Goal: Find specific page/section: Find specific page/section

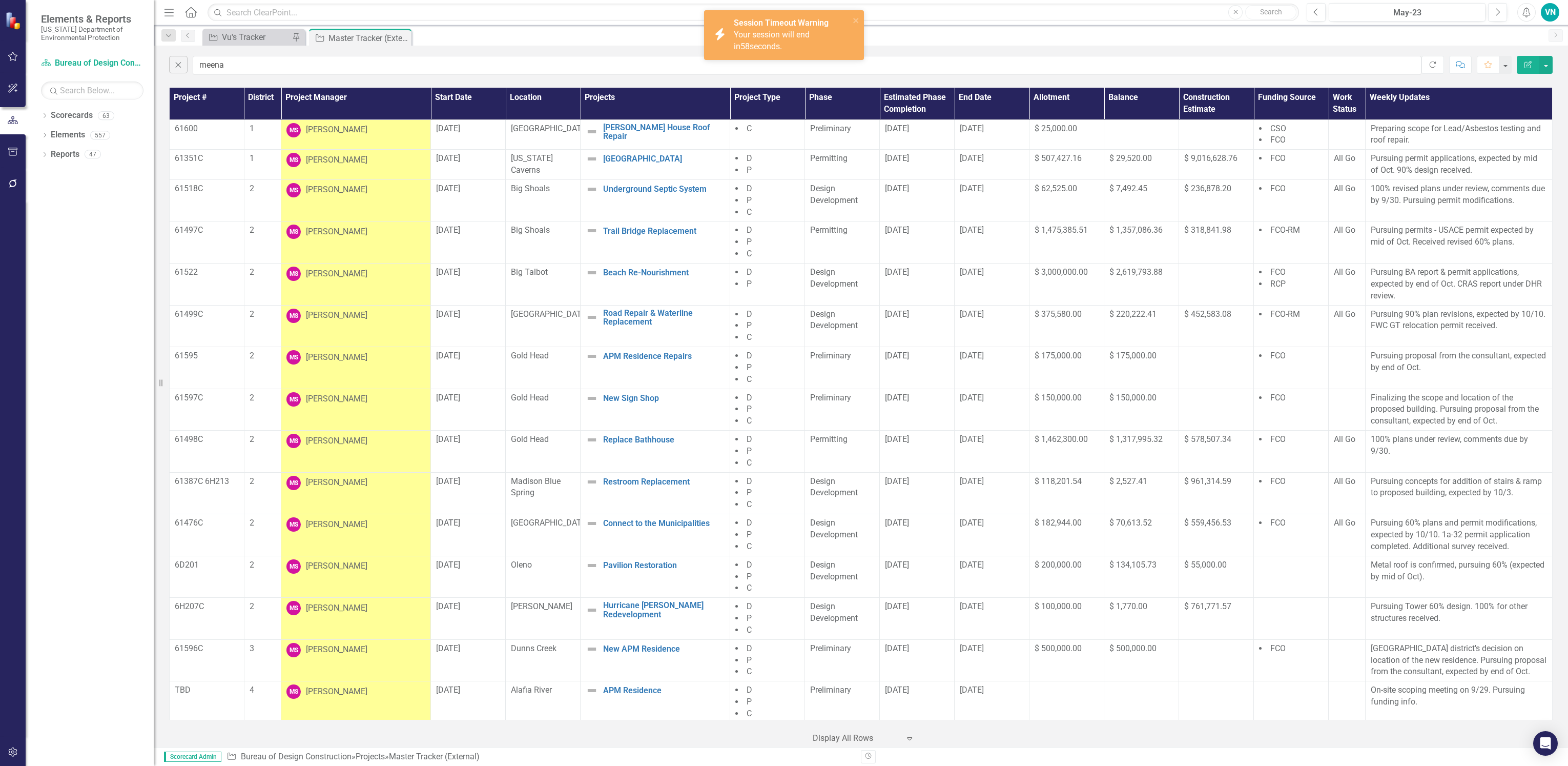
click at [750, 42] on span "58" at bounding box center [744, 47] width 9 height 10
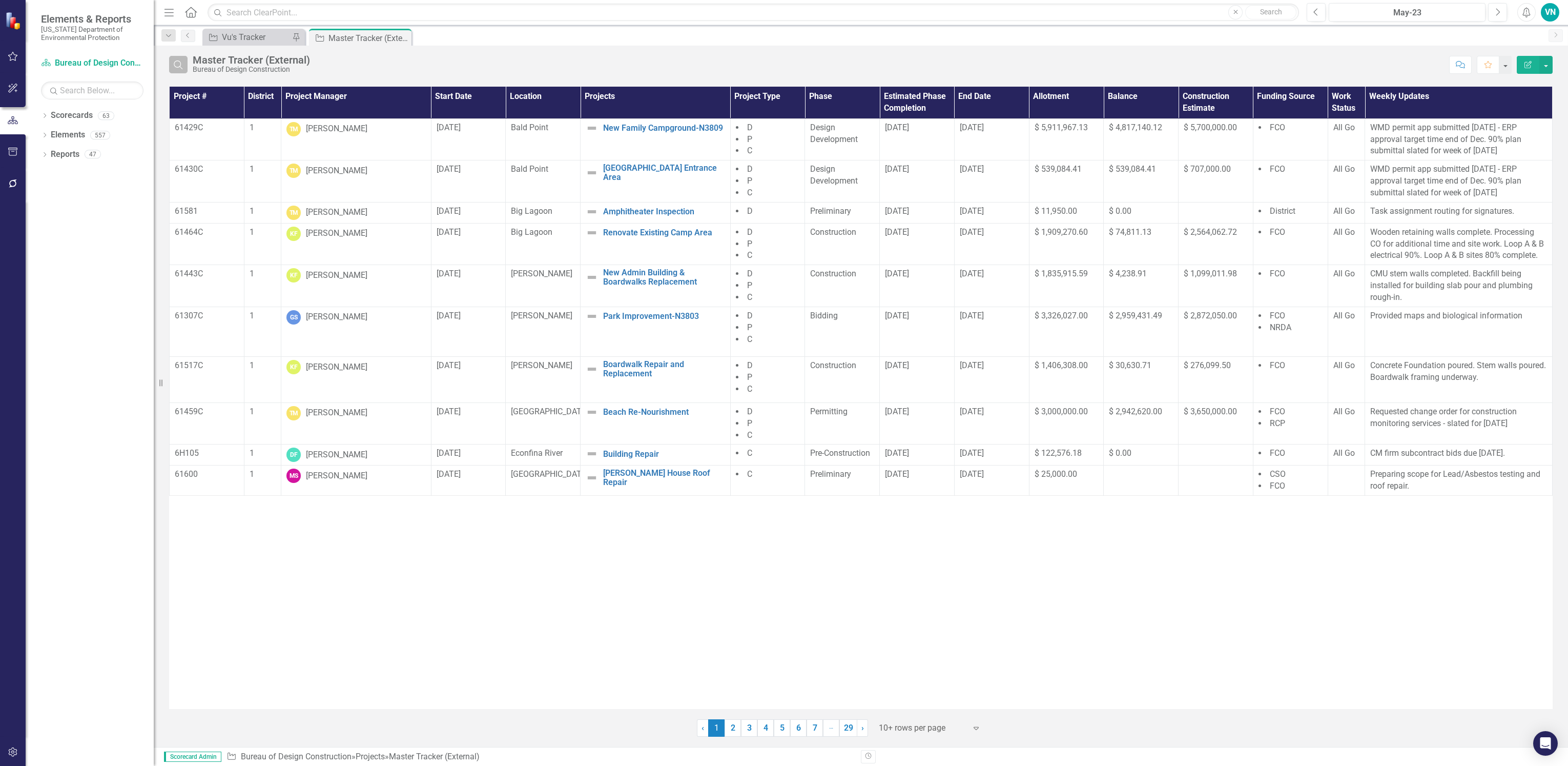
click at [180, 69] on button "Search" at bounding box center [179, 64] width 18 height 17
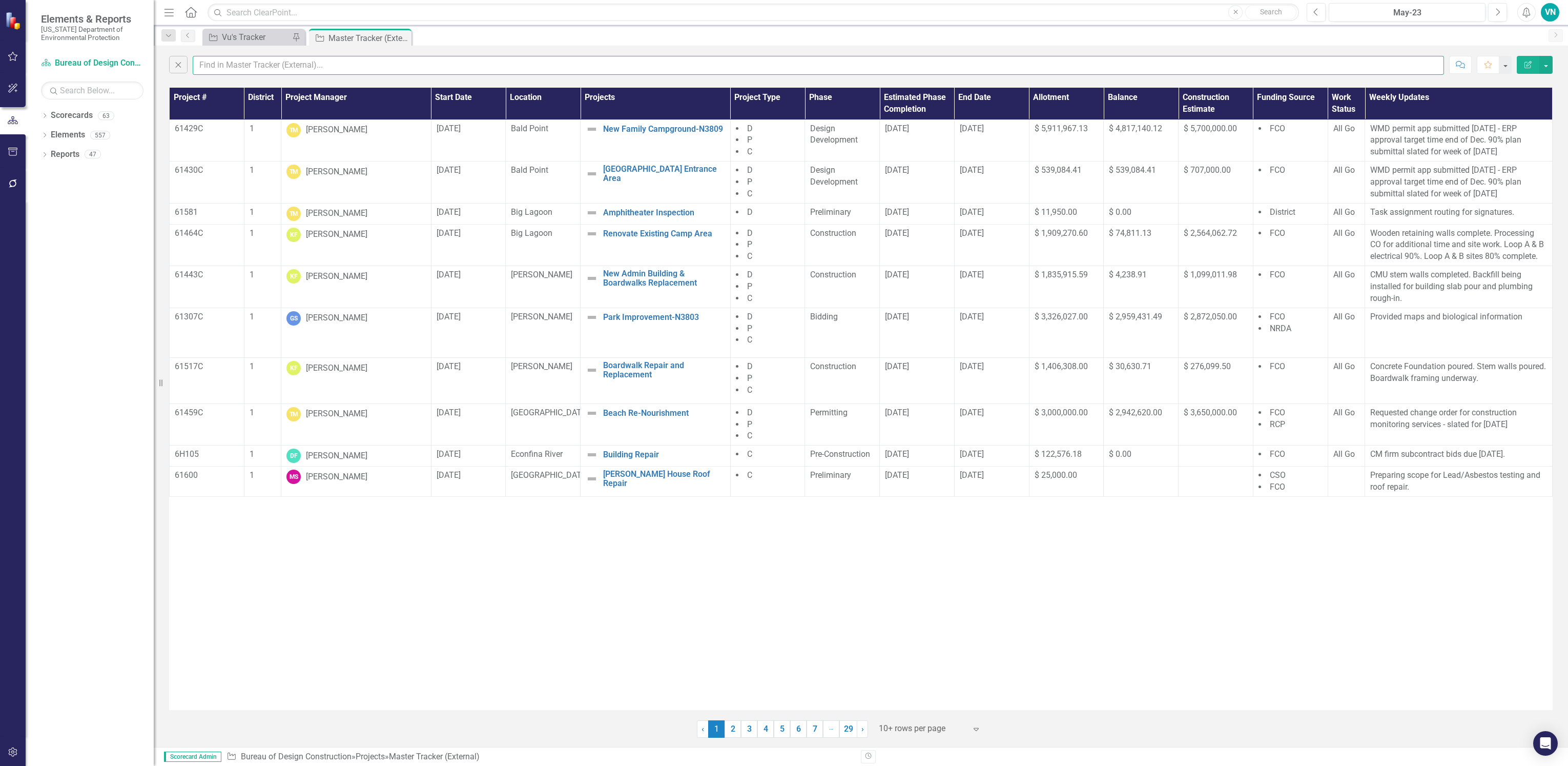
click at [218, 64] on input "text" at bounding box center [818, 65] width 1251 height 19
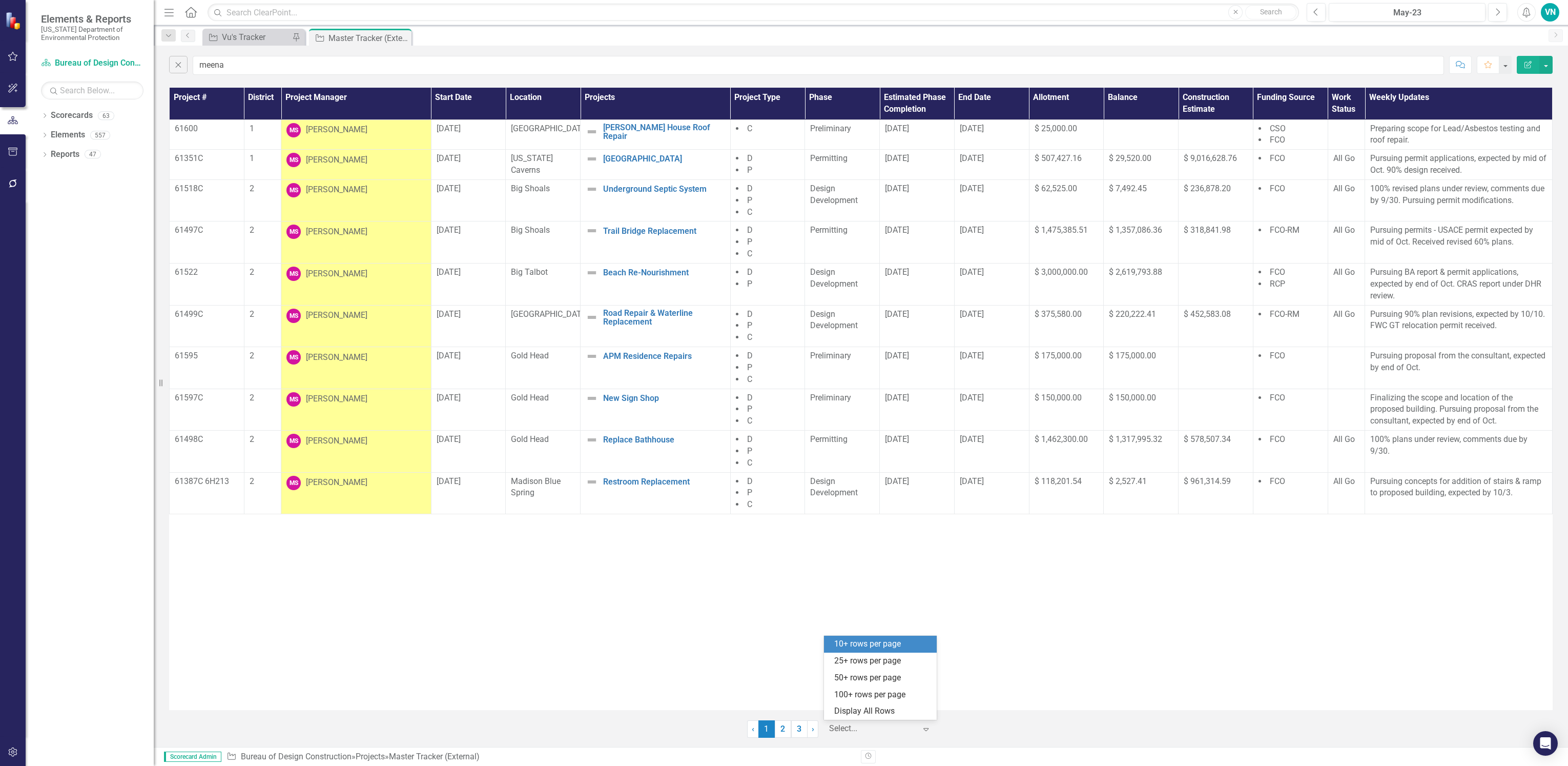
click at [870, 729] on div at bounding box center [872, 729] width 87 height 14
click at [871, 709] on div "Display All Rows" at bounding box center [882, 711] width 96 height 12
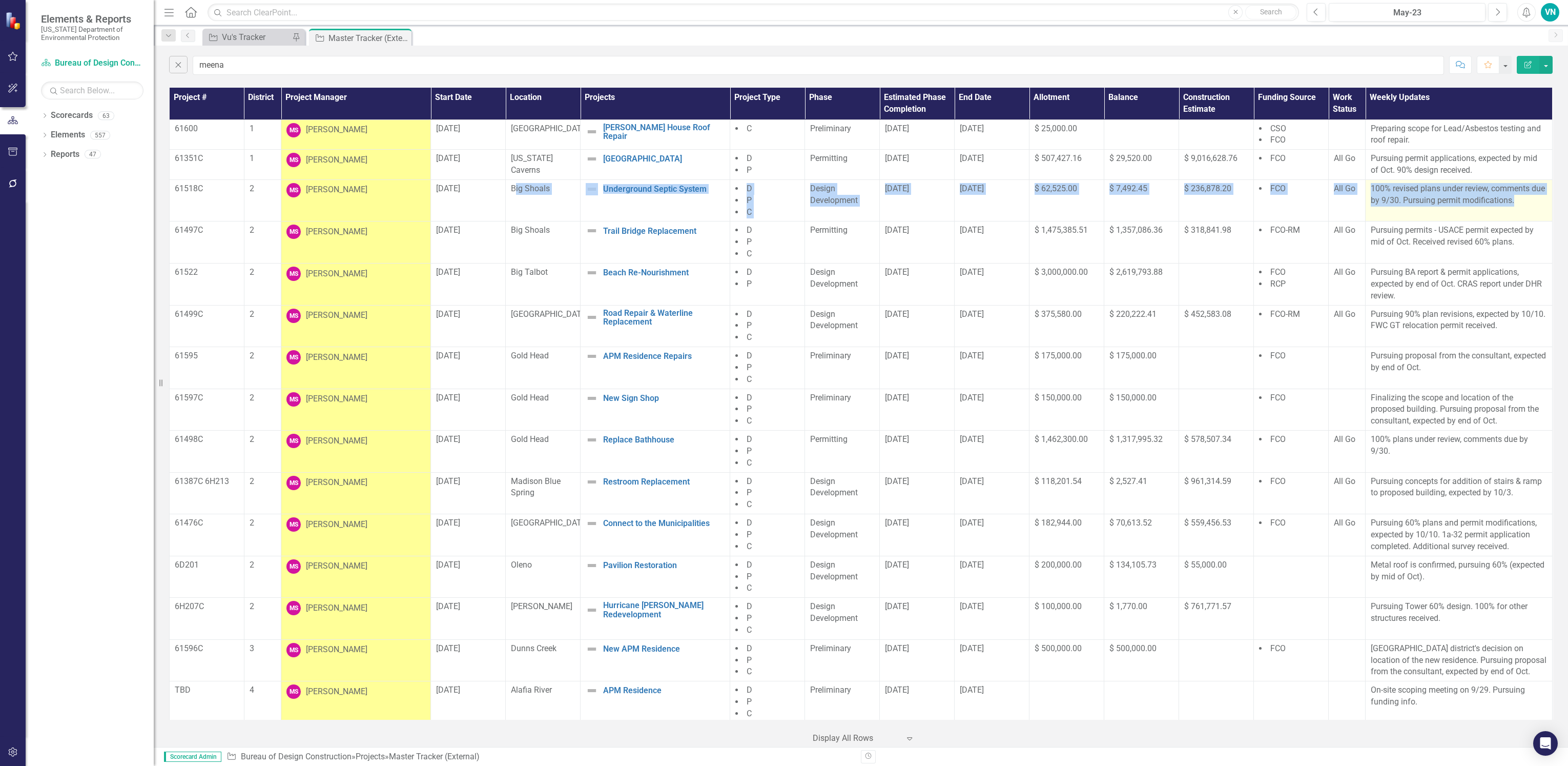
drag, startPoint x: 507, startPoint y: 192, endPoint x: 1537, endPoint y: 207, distance: 1030.1
click at [1537, 207] on tr "61518C 2 [PERSON_NAME] [DATE] Big Shoals Underground Septic System Edit Edit Pr…" at bounding box center [860, 200] width 1383 height 42
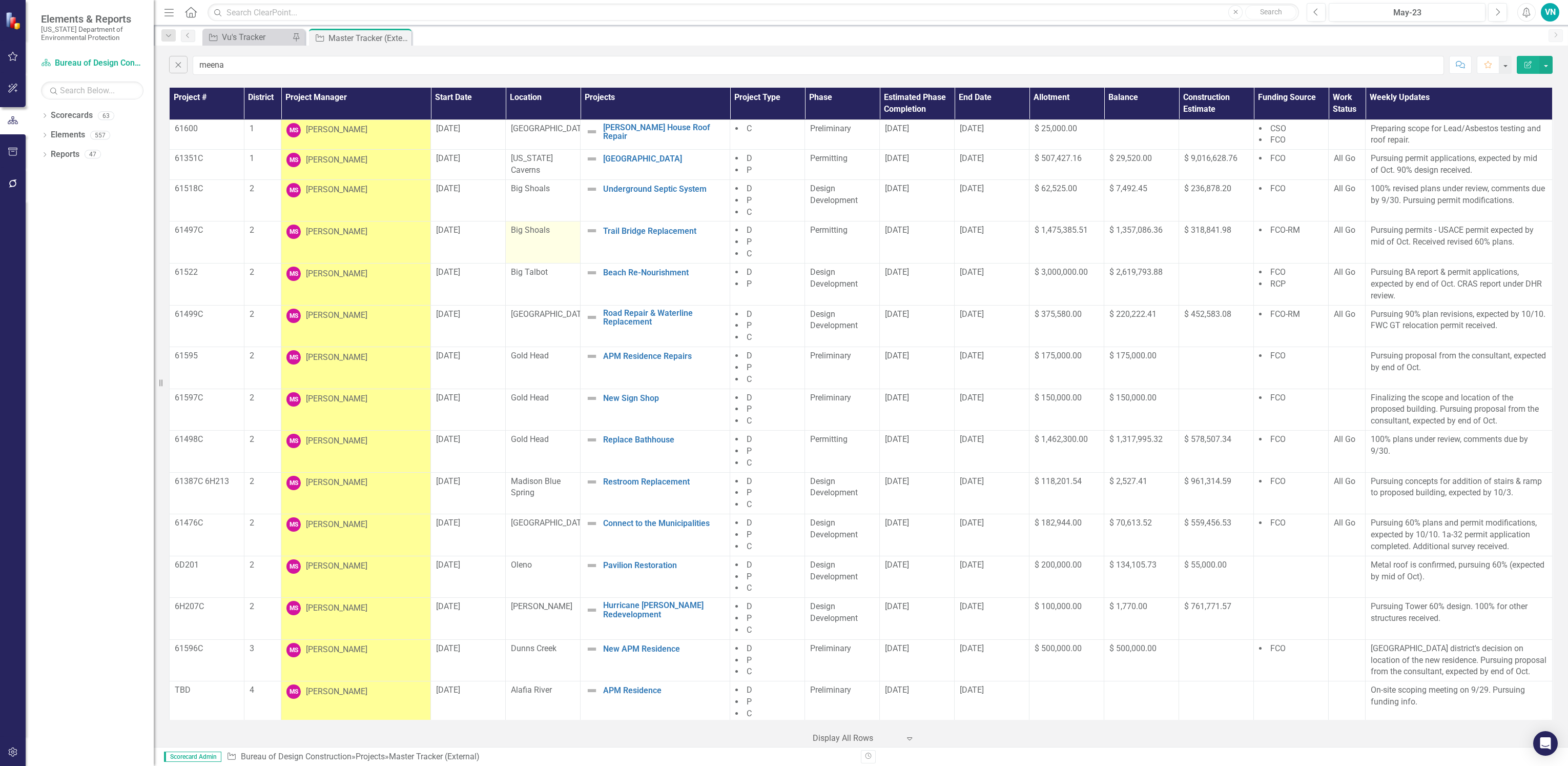
click at [536, 240] on td "Big Shoals" at bounding box center [543, 242] width 75 height 42
drag, startPoint x: 506, startPoint y: 442, endPoint x: 1477, endPoint y: 451, distance: 971.0
click at [1477, 451] on tr "61498C 2 [PERSON_NAME] [DATE] Gold Head Replace Bathhouse Edit Edit Project Lin…" at bounding box center [860, 451] width 1383 height 42
drag, startPoint x: 441, startPoint y: 562, endPoint x: 1480, endPoint y: 587, distance: 1039.3
click at [1480, 587] on tr "6D201 2 [PERSON_NAME] [DATE] Oleno Pavilion Restoration Edit Edit Project Link …" at bounding box center [860, 577] width 1383 height 42
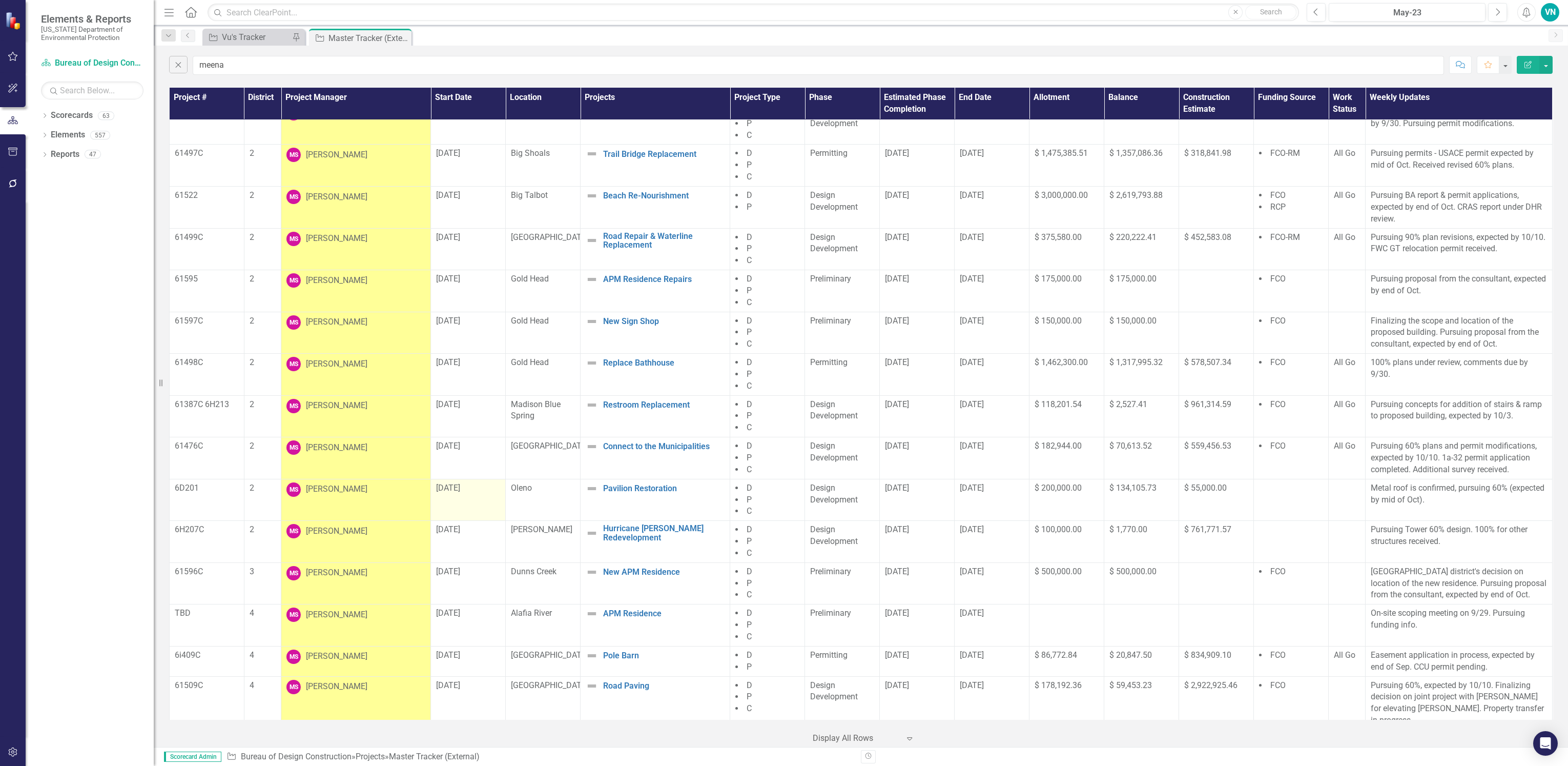
scroll to position [154, 0]
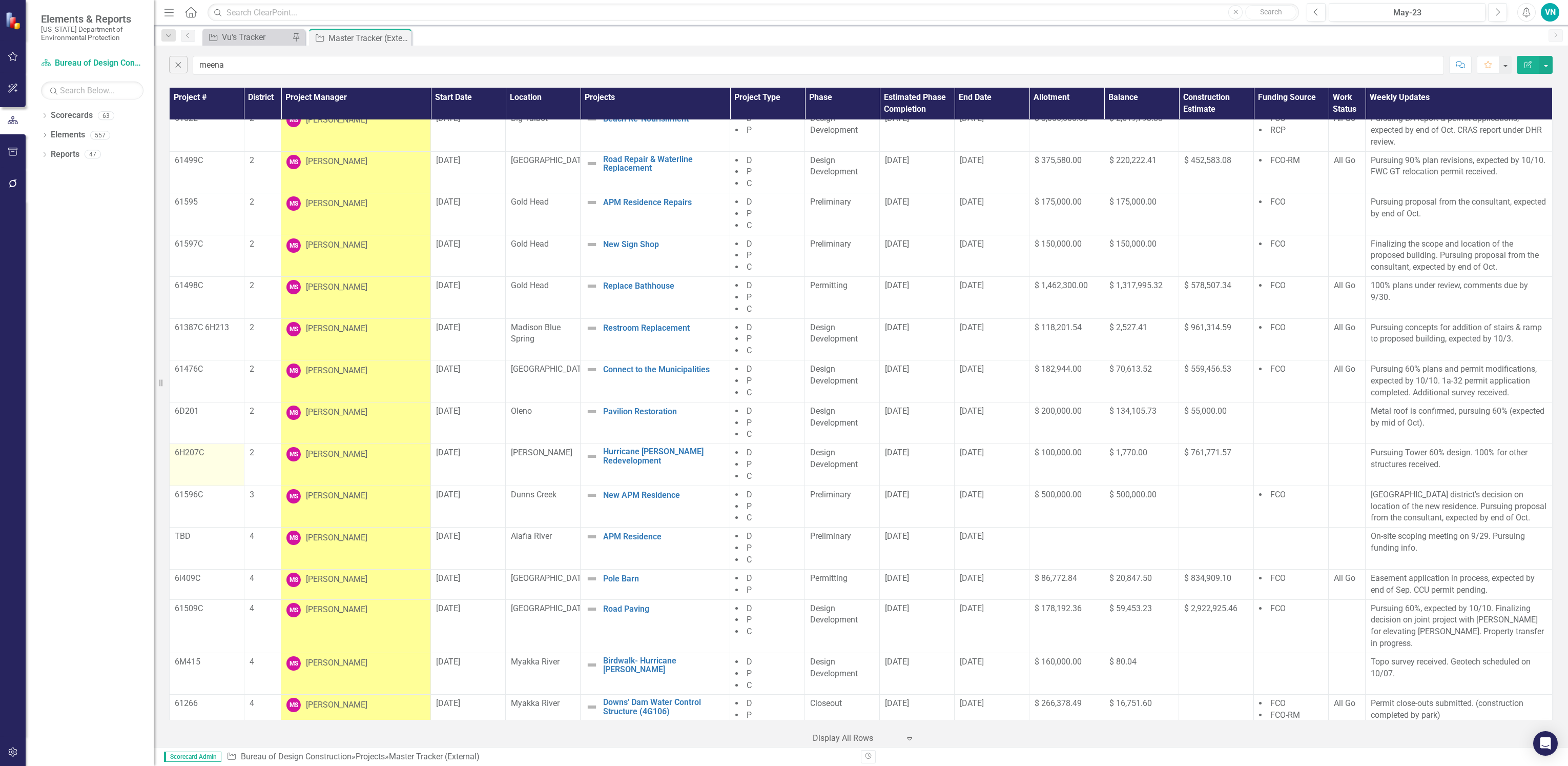
click at [174, 455] on p "6H207C" at bounding box center [206, 453] width 64 height 12
drag, startPoint x: 306, startPoint y: 498, endPoint x: 633, endPoint y: 498, distance: 327.0
click at [633, 498] on tr "61596C 3 [PERSON_NAME] [DATE] [GEOGRAPHIC_DATA] New APM Residence Edit Edit Pro…" at bounding box center [860, 506] width 1383 height 42
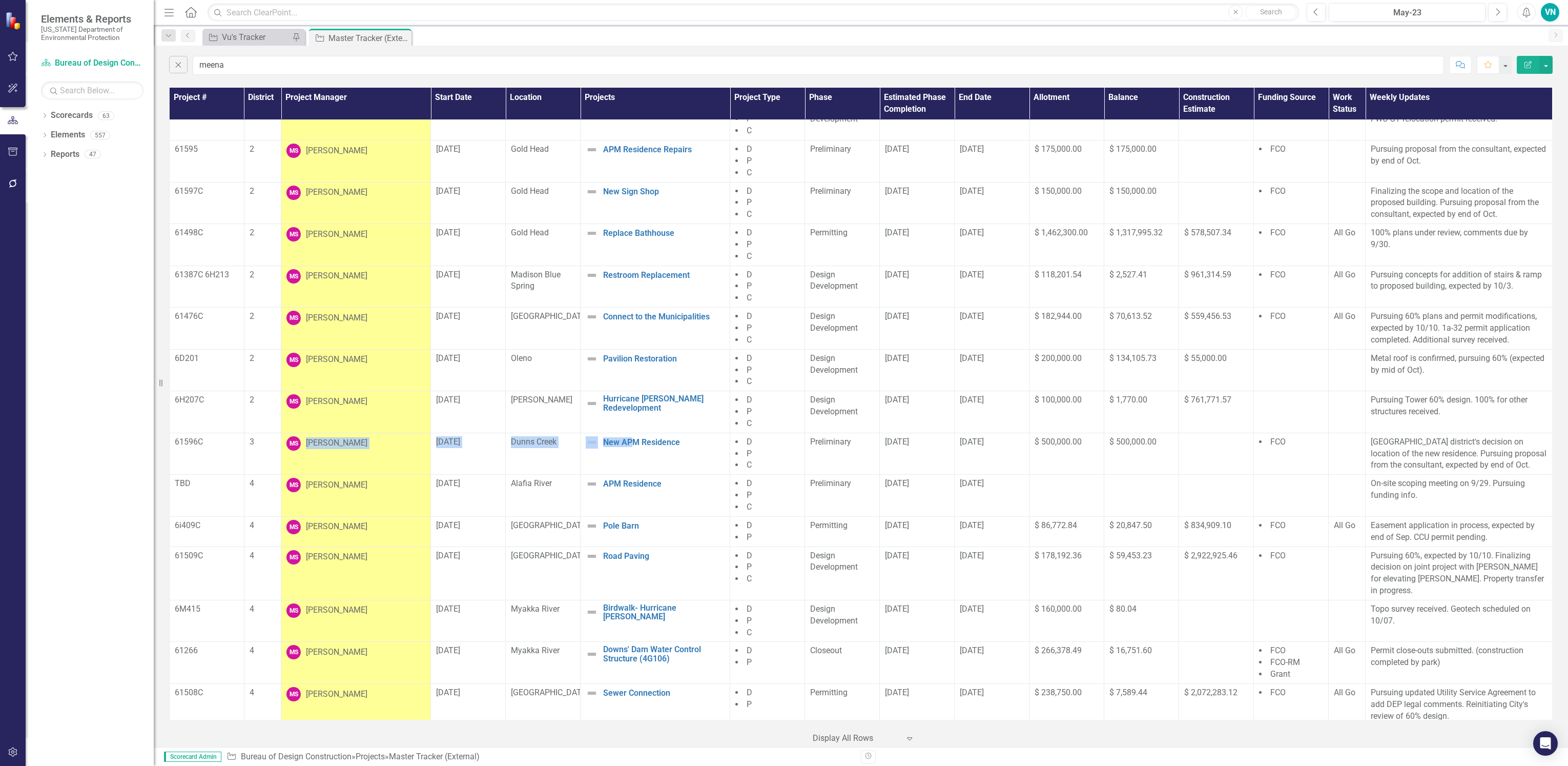
scroll to position [230, 0]
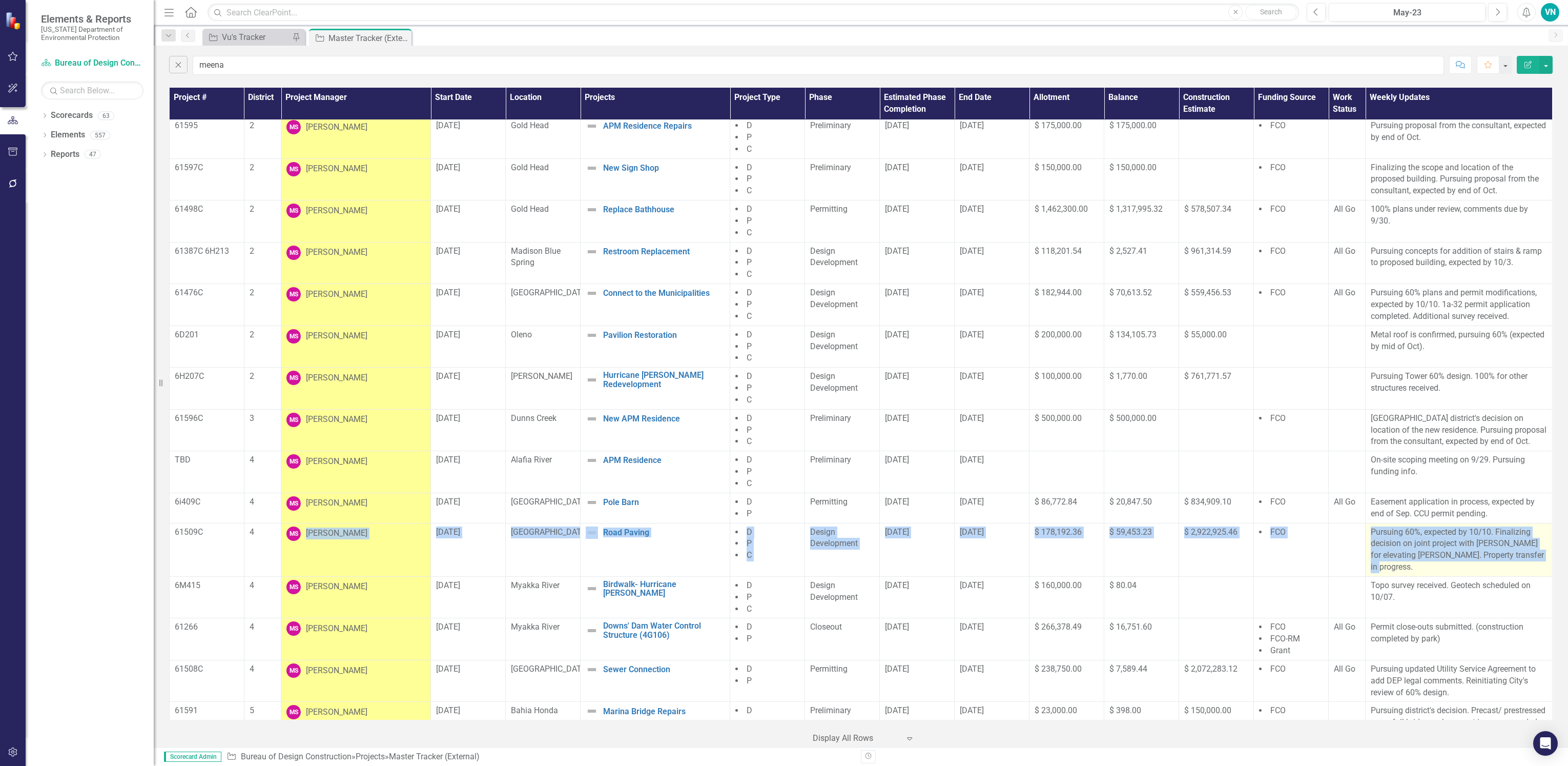
drag, startPoint x: 302, startPoint y: 533, endPoint x: 1540, endPoint y: 565, distance: 1238.4
click at [1540, 565] on tr "61509C 4 [PERSON_NAME] [DATE][GEOGRAPHIC_DATA] Paving Edit Edit Project Link Op…" at bounding box center [860, 549] width 1383 height 53
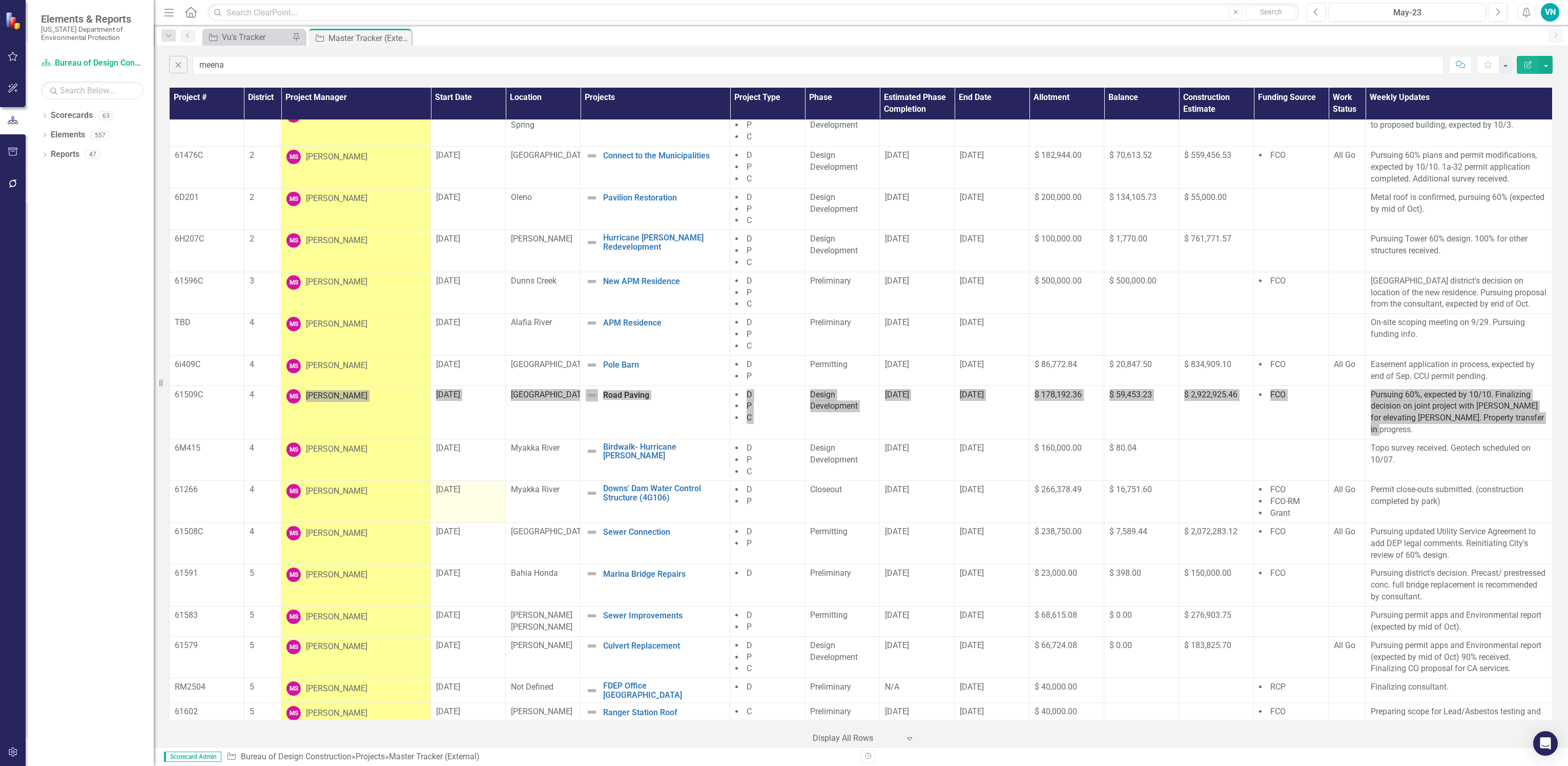
scroll to position [384, 0]
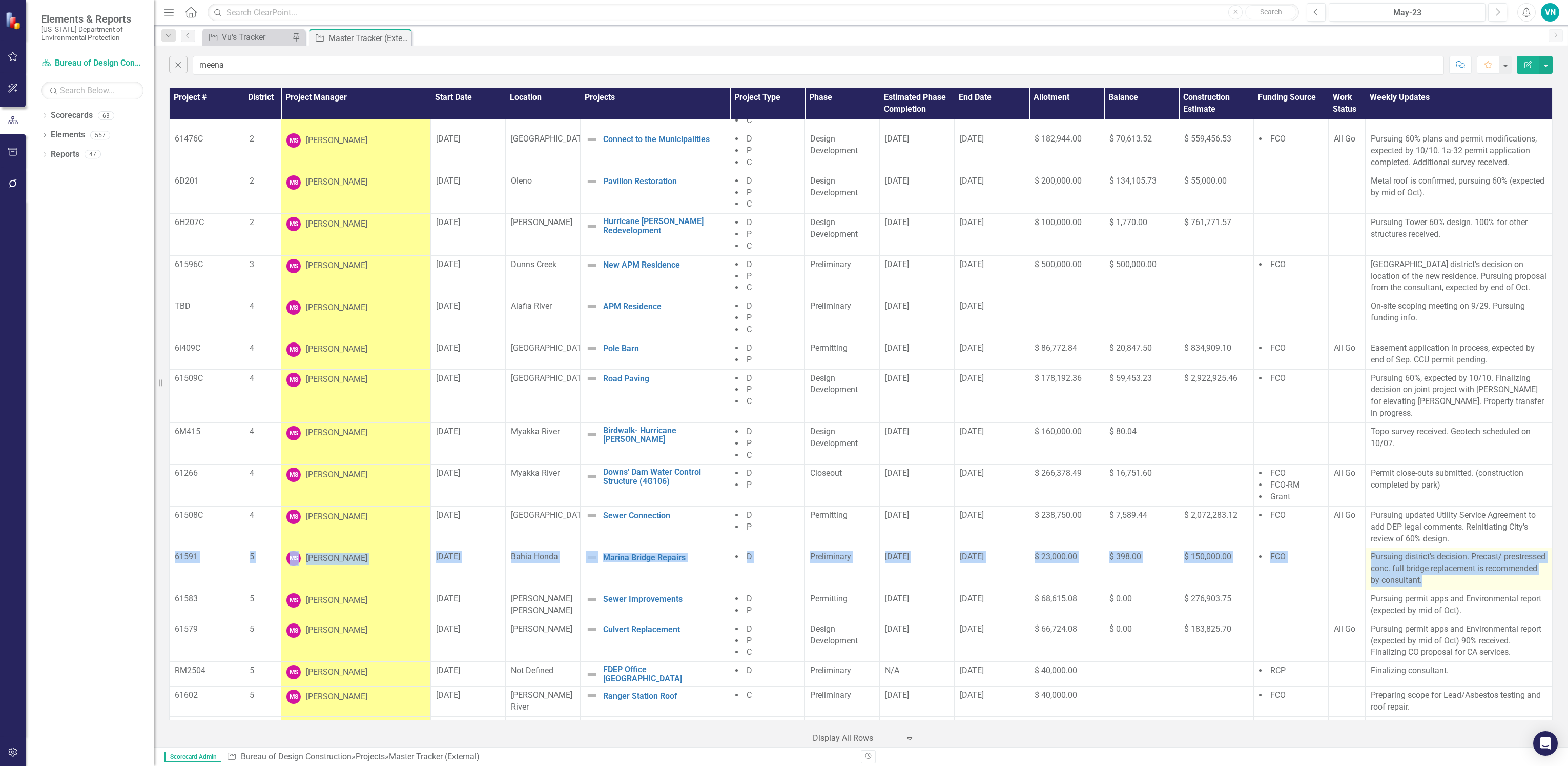
drag, startPoint x: 174, startPoint y: 559, endPoint x: 1518, endPoint y: 580, distance: 1344.2
click at [1518, 580] on tr "61591 5 [PERSON_NAME] [DATE] Bahia Honda Marina Bridge Repairs Edit Edit Projec…" at bounding box center [860, 568] width 1383 height 42
drag, startPoint x: 177, startPoint y: 604, endPoint x: 1473, endPoint y: 614, distance: 1296.0
click at [1473, 614] on tr "61583 5 [PERSON_NAME] [DATE] [PERSON_NAME] [PERSON_NAME] Sewer Improvements Edi…" at bounding box center [860, 605] width 1383 height 30
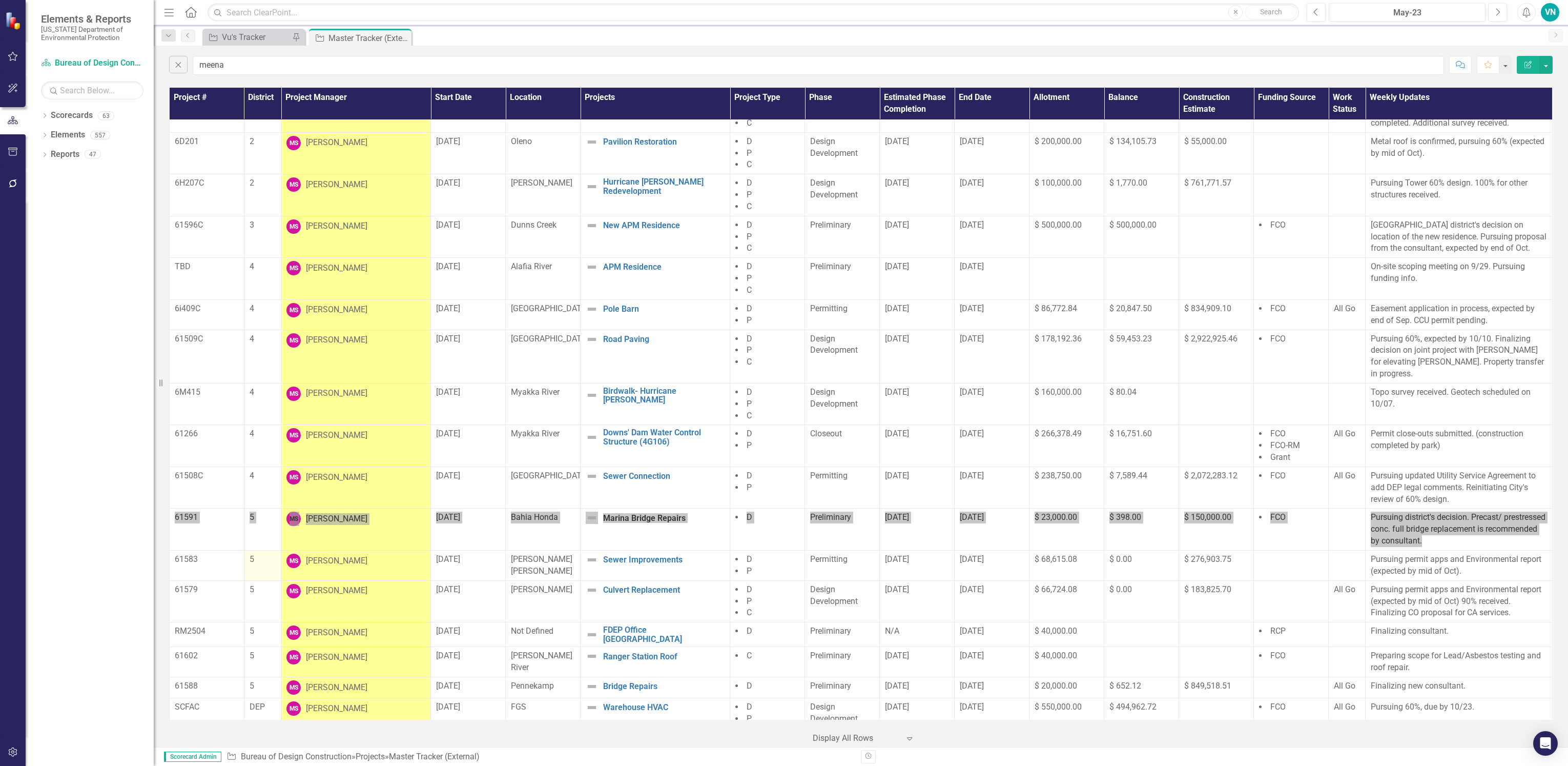
scroll to position [444, 0]
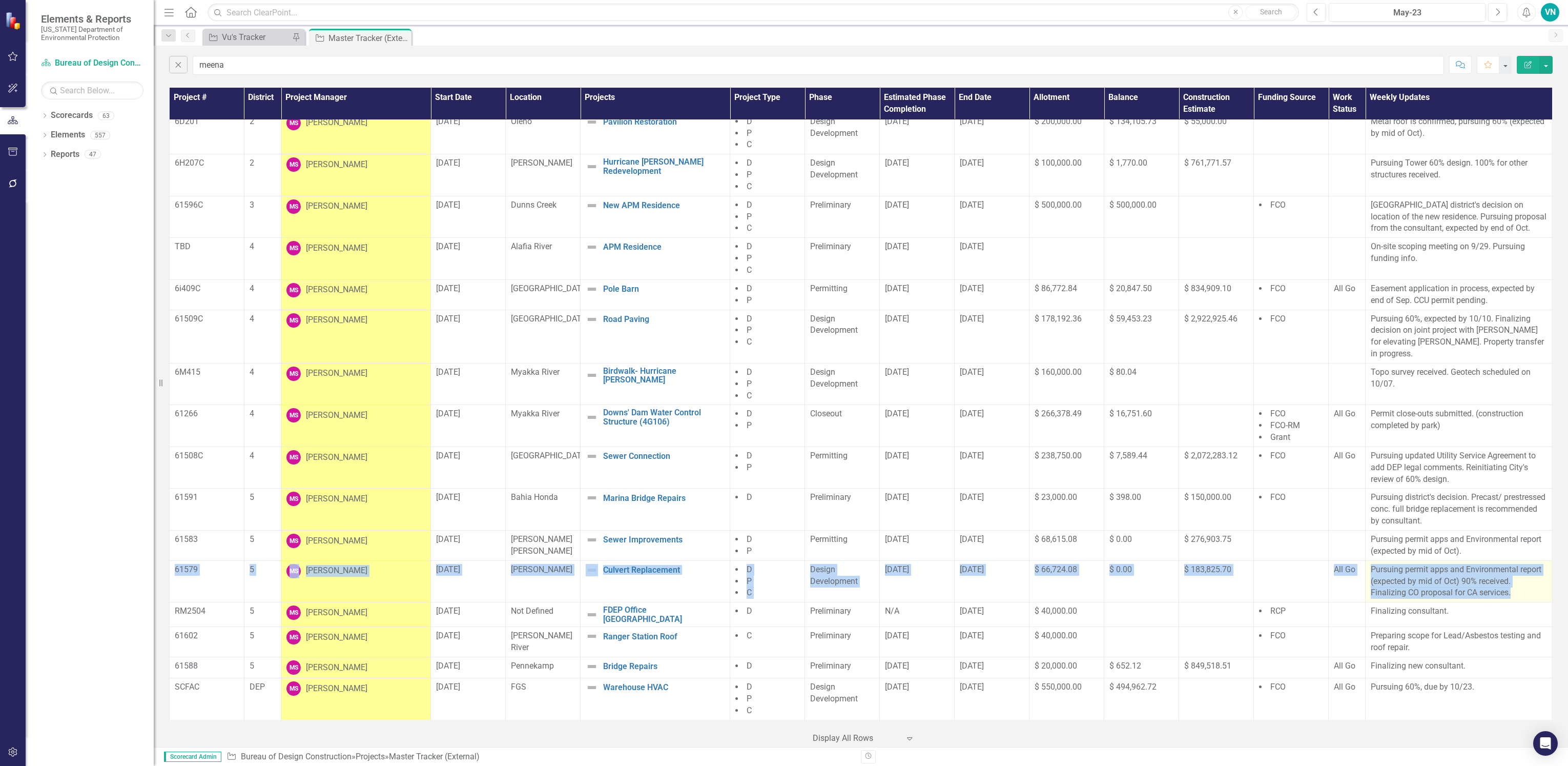
drag, startPoint x: 174, startPoint y: 574, endPoint x: 1519, endPoint y: 597, distance: 1345.2
click at [1519, 597] on tr "61579 5 [PERSON_NAME] [DATE] [PERSON_NAME] Culvert Replacement Edit Edit Projec…" at bounding box center [860, 581] width 1383 height 42
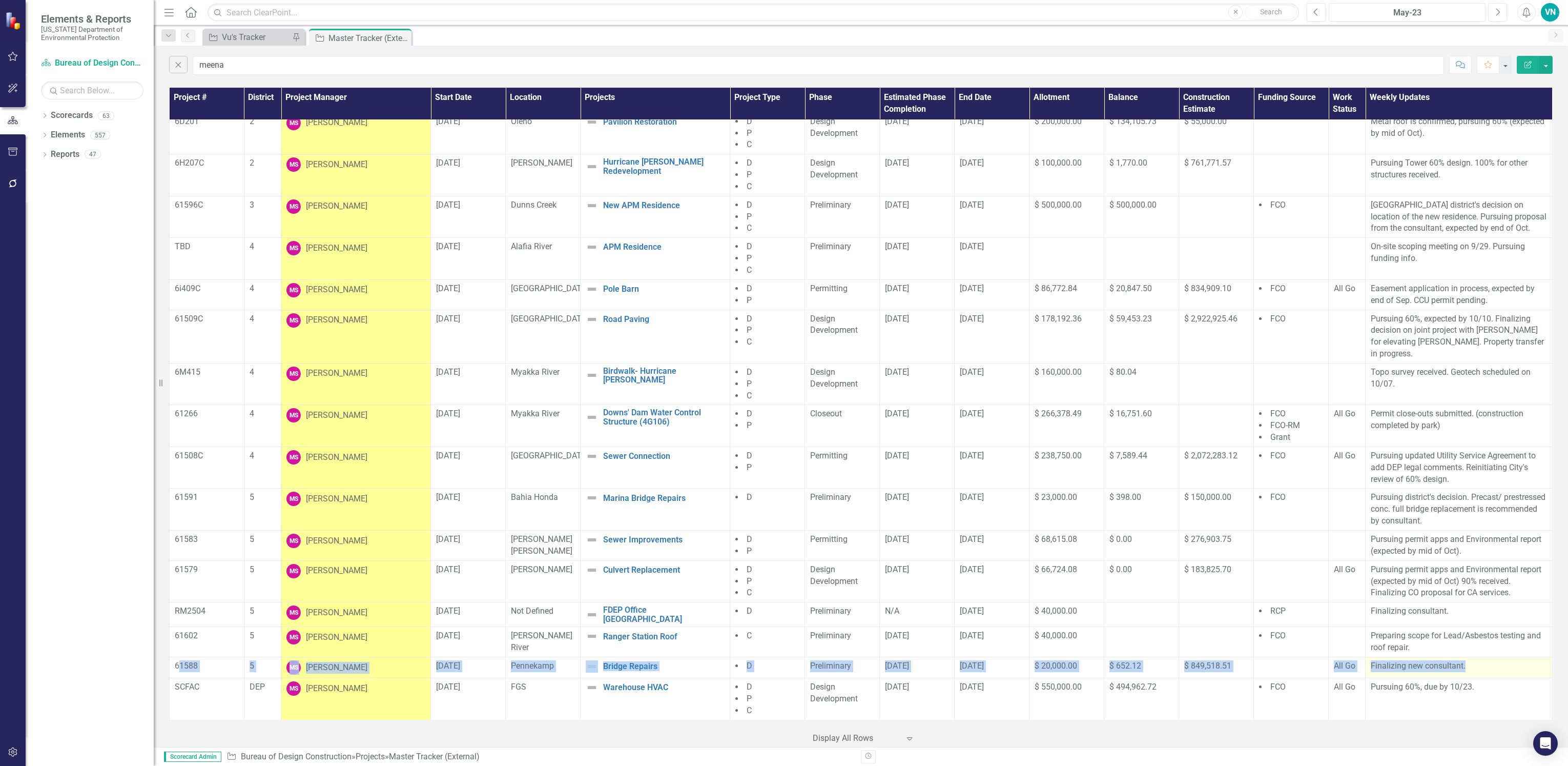
drag, startPoint x: 182, startPoint y: 665, endPoint x: 1471, endPoint y: 670, distance: 1289.0
click at [1471, 670] on tr "61588 5 [PERSON_NAME] [DATE] Pennekamp Bridge Repairs Edit Edit Project Link Op…" at bounding box center [860, 667] width 1383 height 21
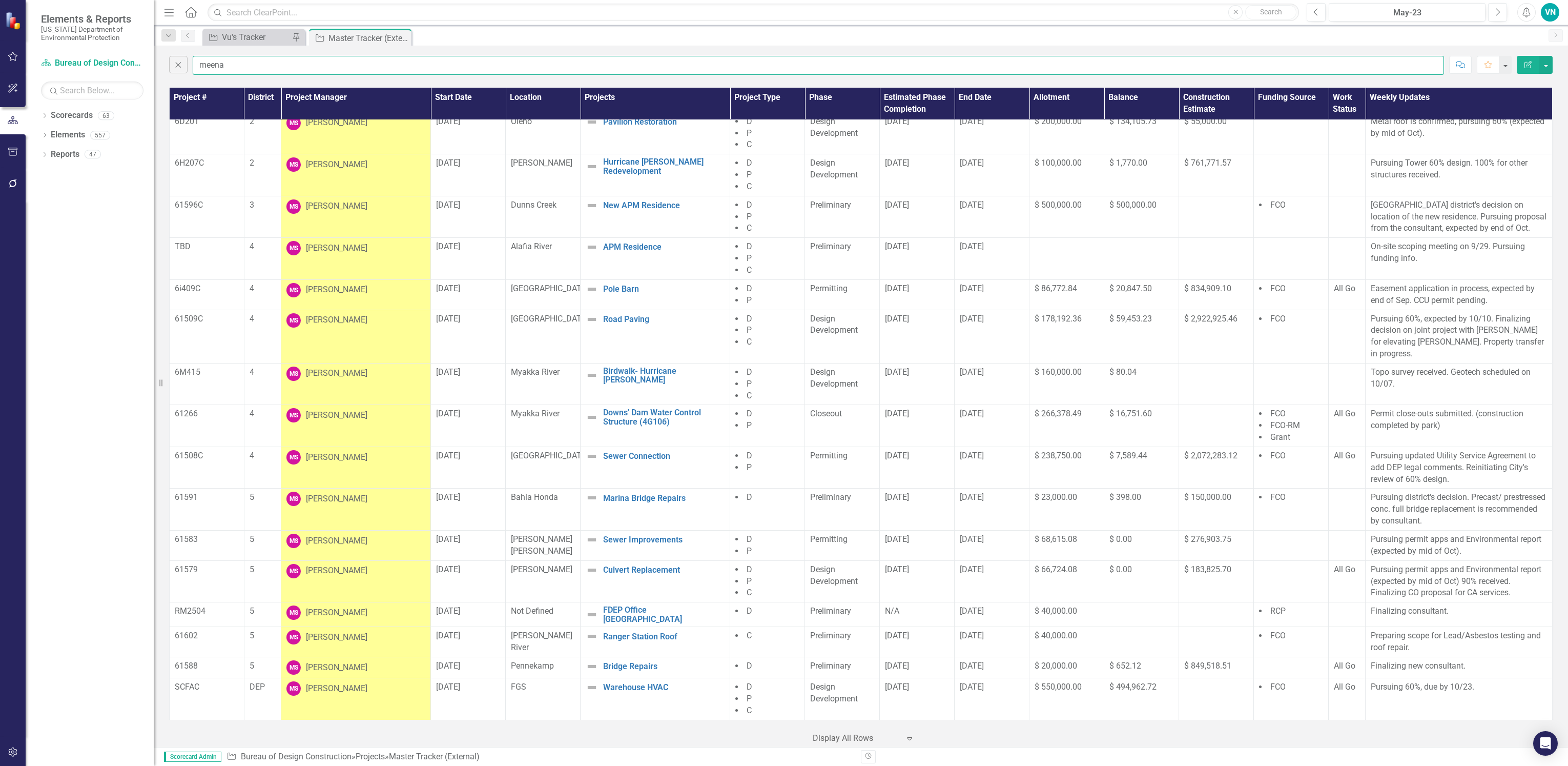
click at [223, 64] on input "meena" at bounding box center [818, 65] width 1251 height 19
drag, startPoint x: 229, startPoint y: 63, endPoint x: 152, endPoint y: 64, distance: 77.0
click at [152, 64] on div "Elements & Reports [US_STATE] Department of Environmental Protection Scorecard …" at bounding box center [784, 383] width 1568 height 766
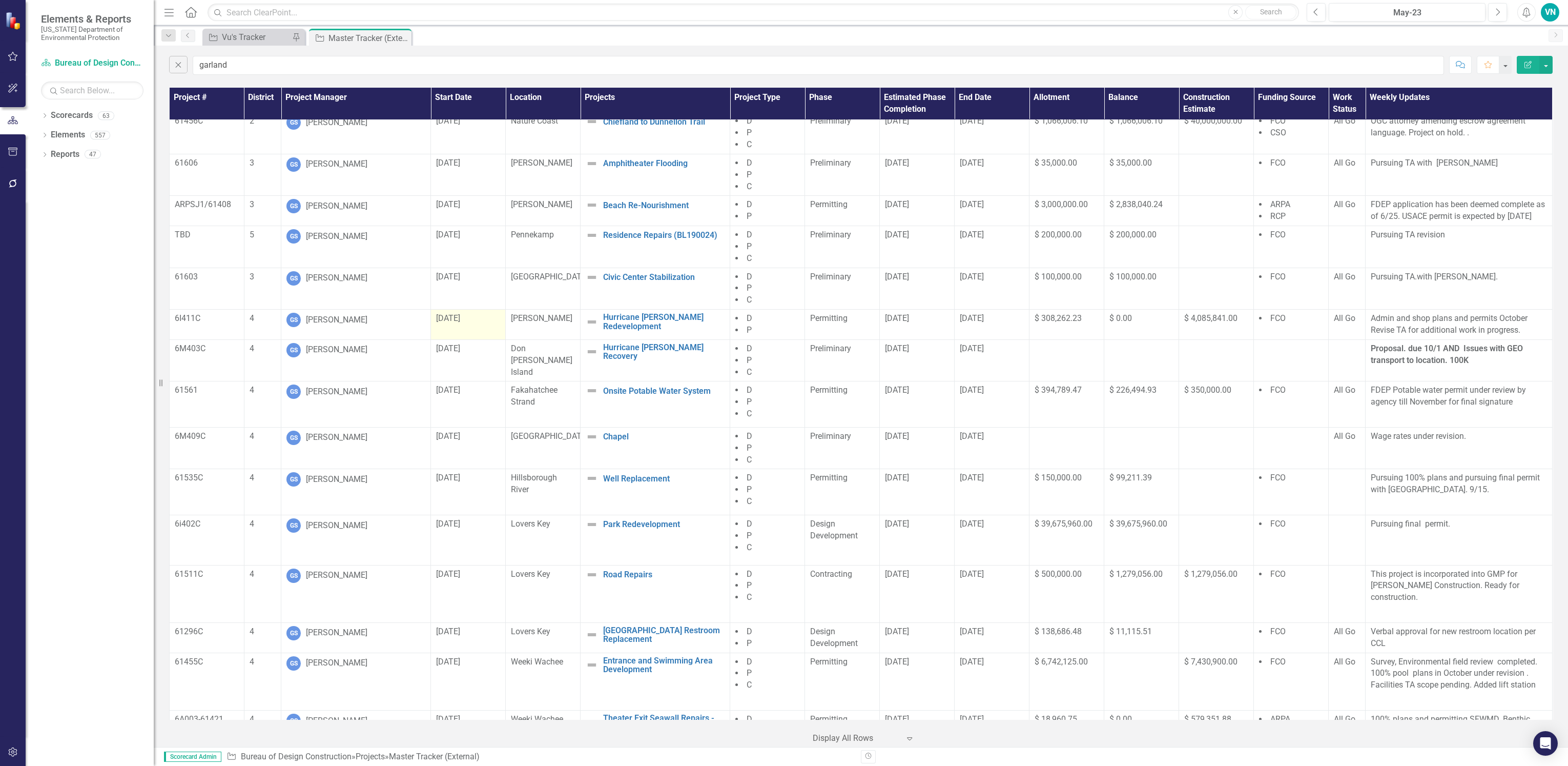
scroll to position [0, 0]
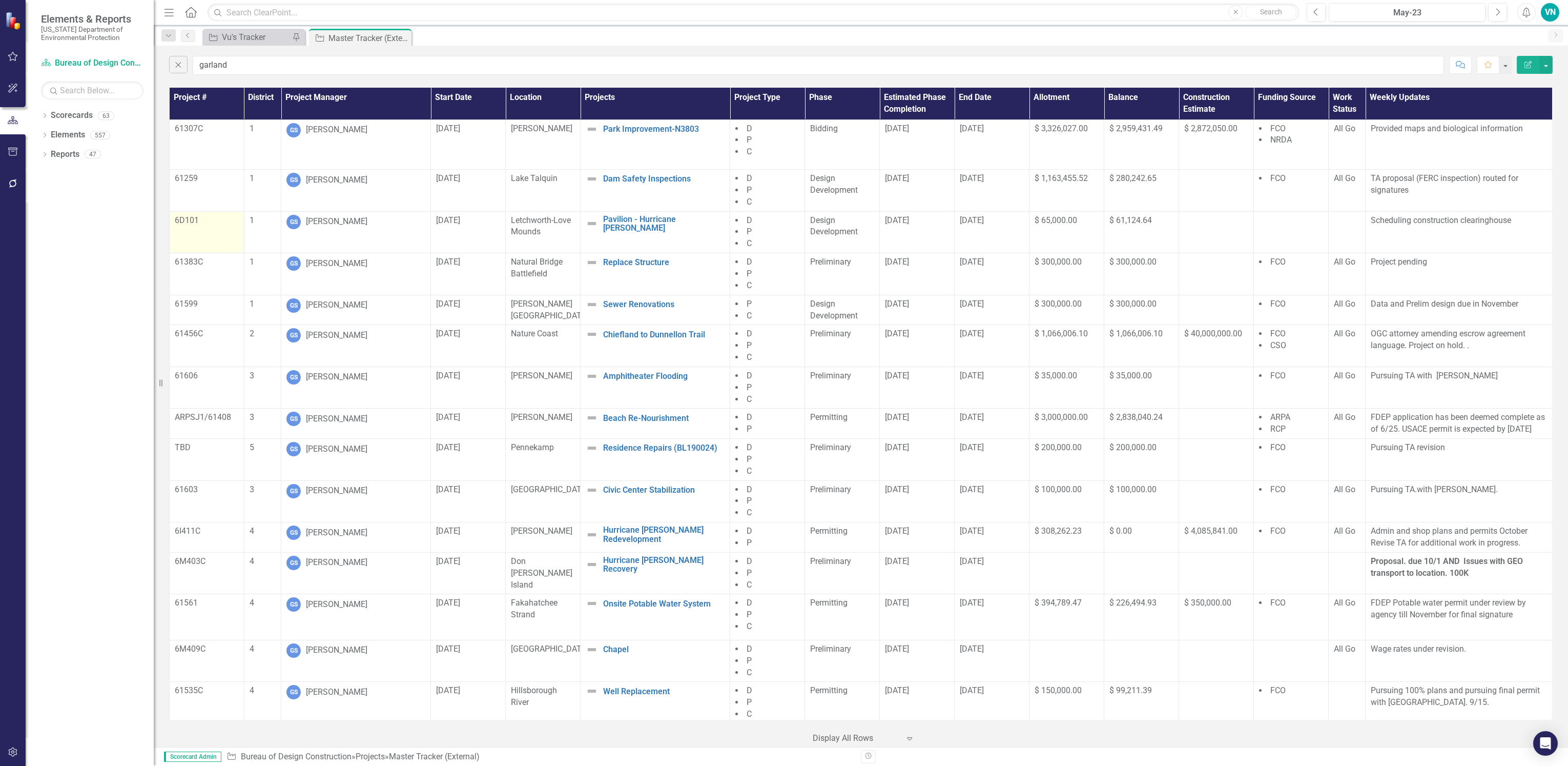
drag, startPoint x: 213, startPoint y: 226, endPoint x: 192, endPoint y: 226, distance: 21.0
click at [213, 226] on p "6D101" at bounding box center [206, 220] width 64 height 12
drag, startPoint x: 177, startPoint y: 219, endPoint x: 242, endPoint y: 222, distance: 65.1
click at [242, 222] on td "6D101" at bounding box center [207, 232] width 75 height 42
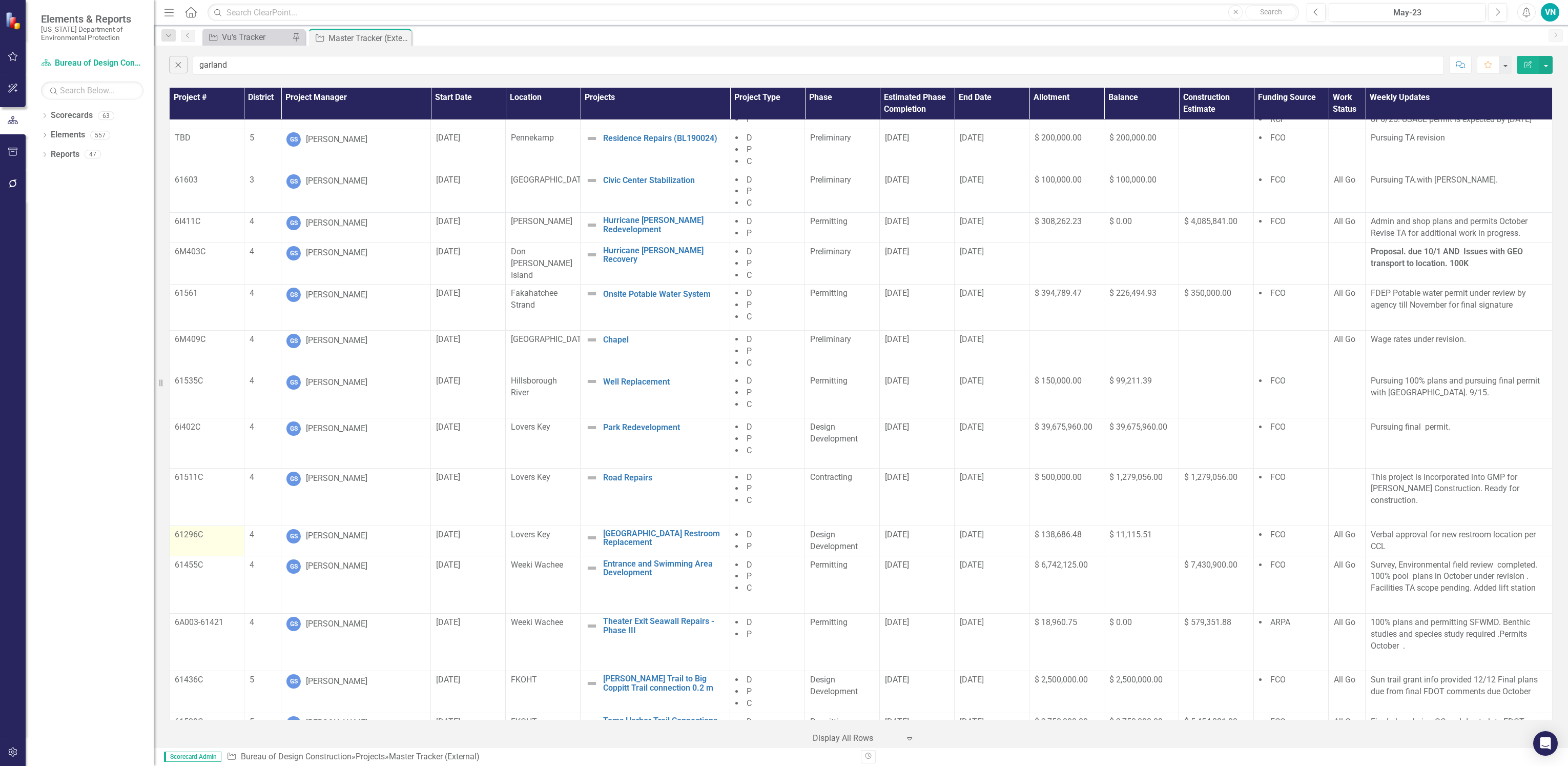
scroll to position [335, 0]
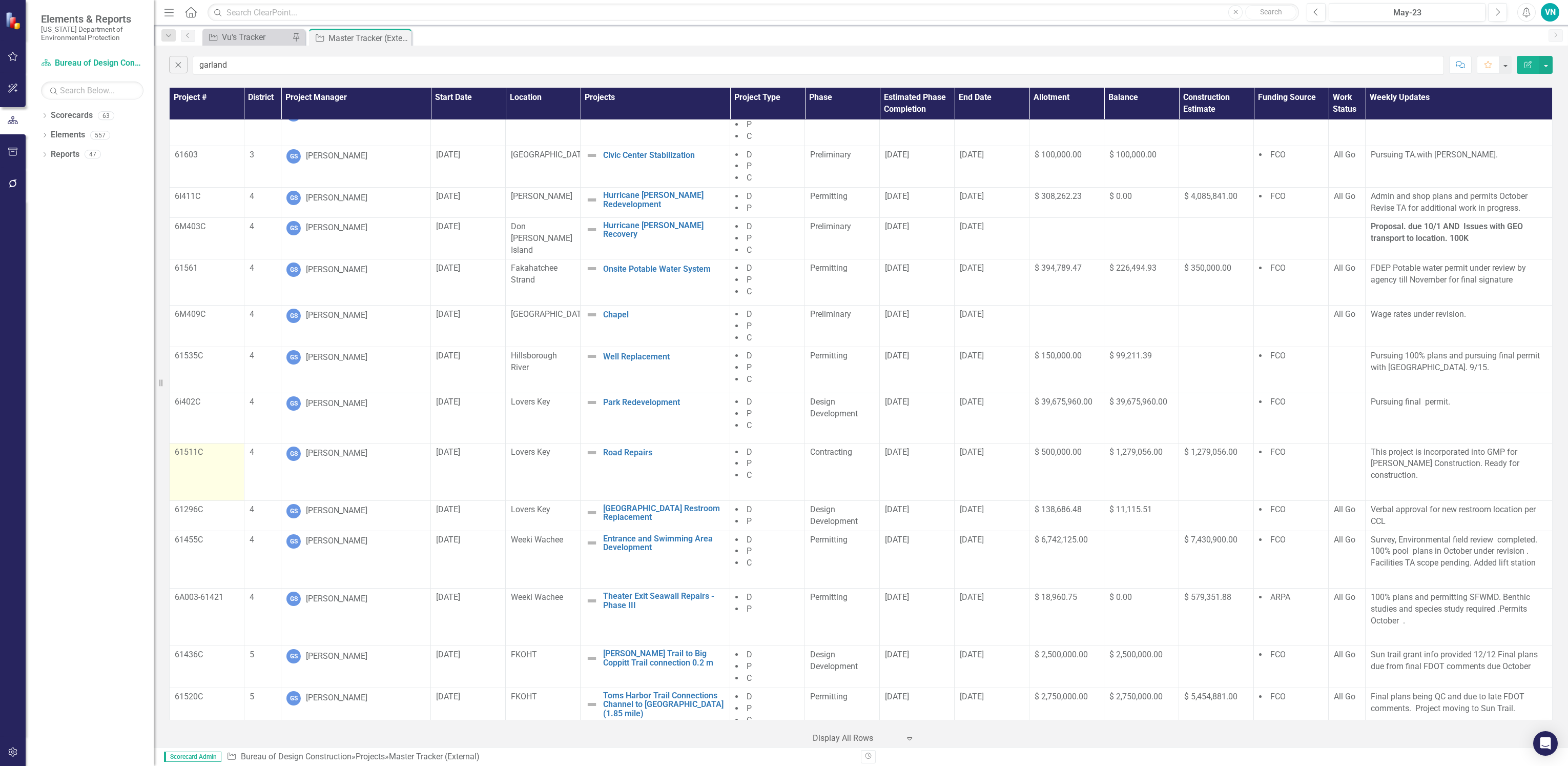
click at [174, 459] on p "61511C" at bounding box center [206, 452] width 64 height 12
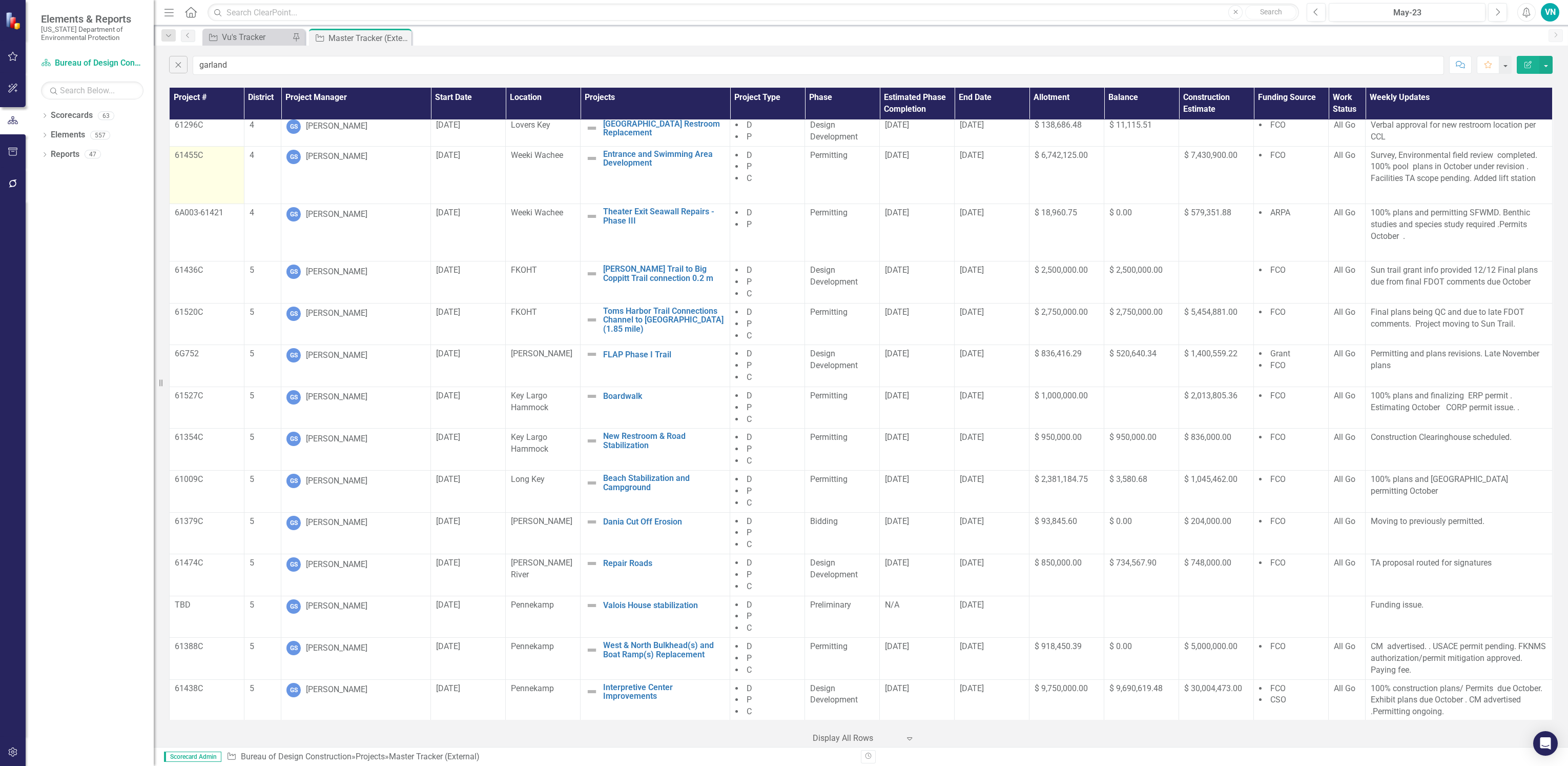
scroll to position [643, 0]
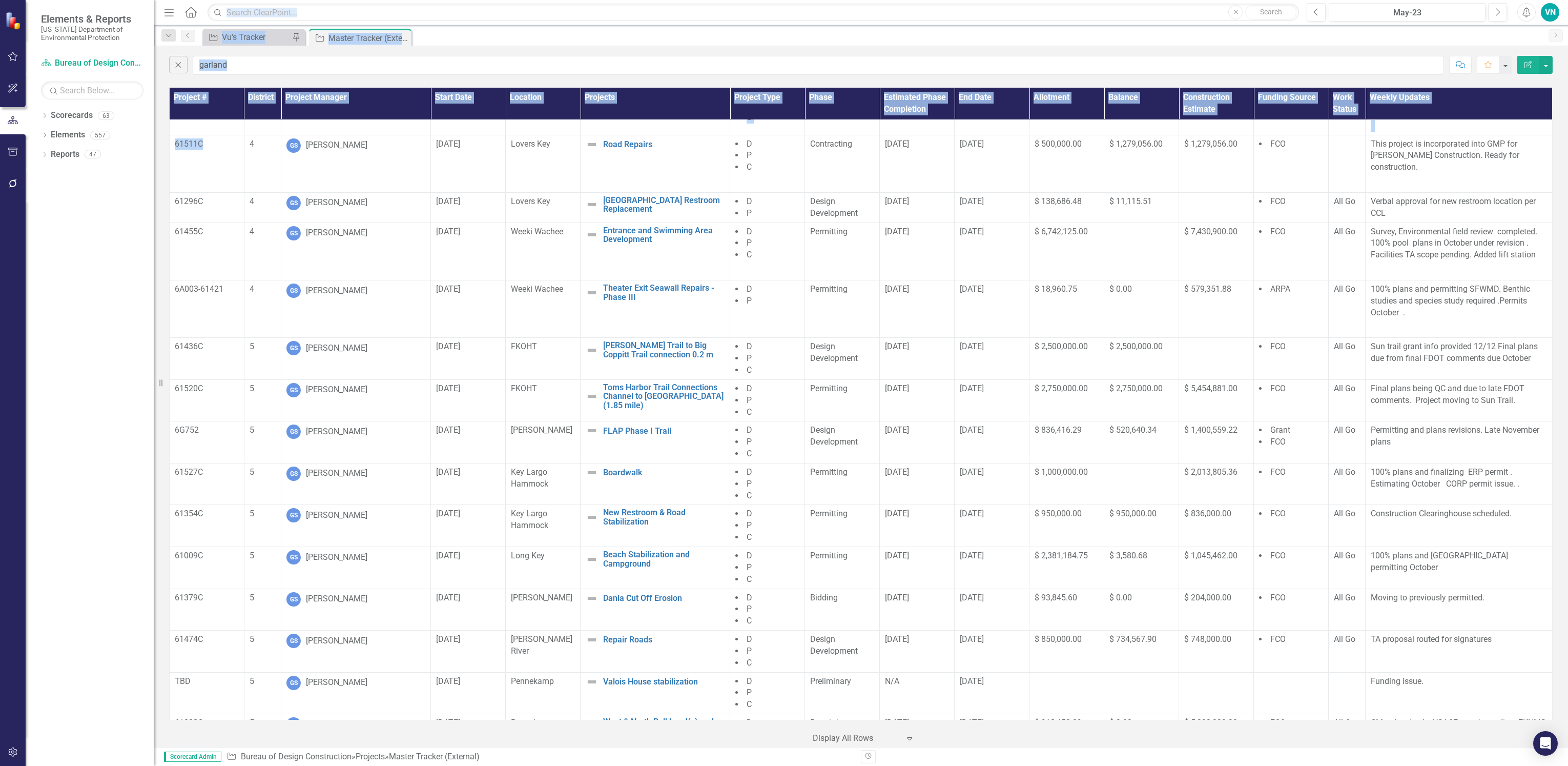
drag, startPoint x: 193, startPoint y: 161, endPoint x: 156, endPoint y: 156, distance: 37.3
click at [156, 156] on div "Elements & Reports [US_STATE] Department of Environmental Protection Scorecard …" at bounding box center [784, 383] width 1568 height 766
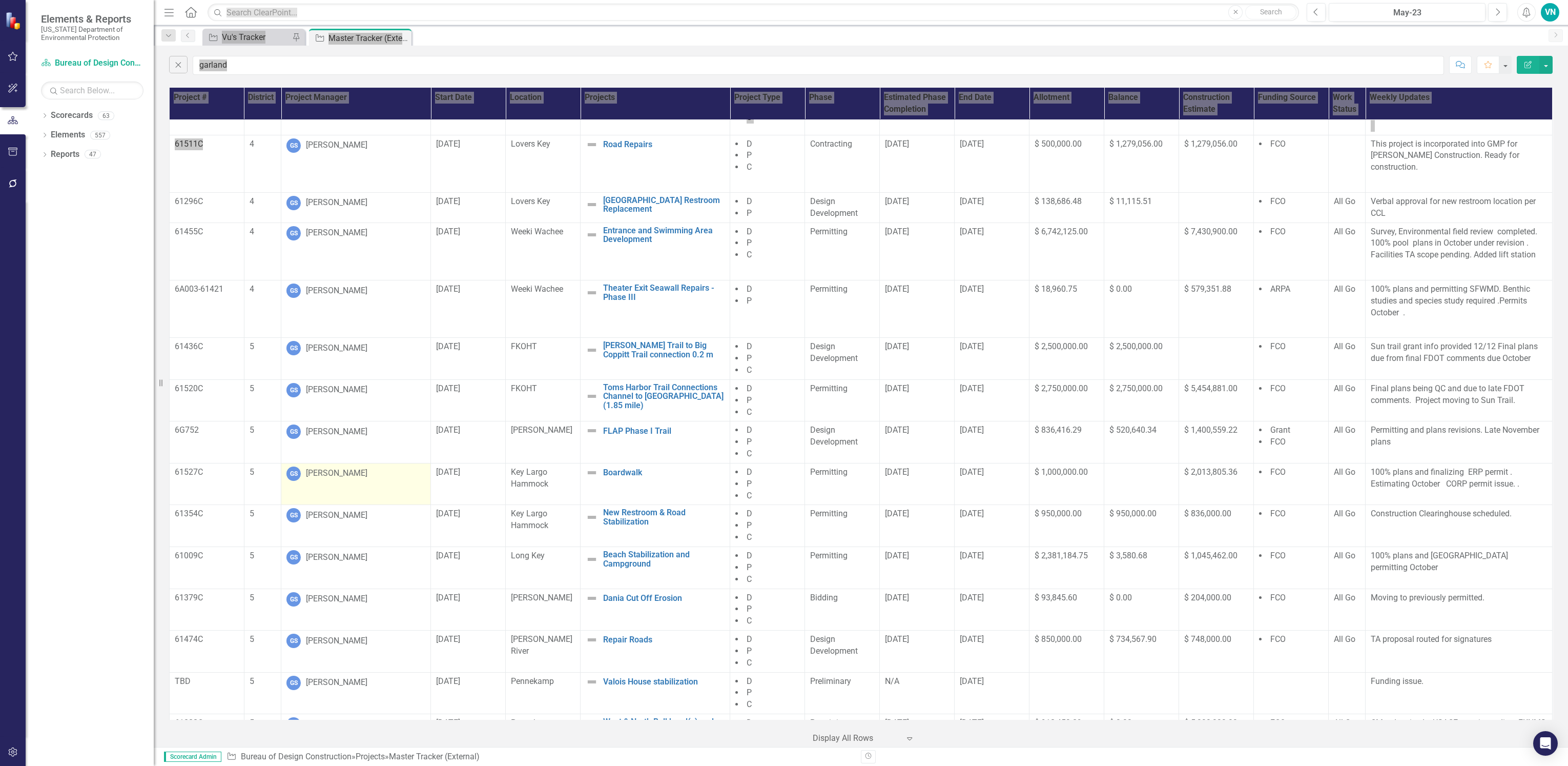
scroll to position [719, 0]
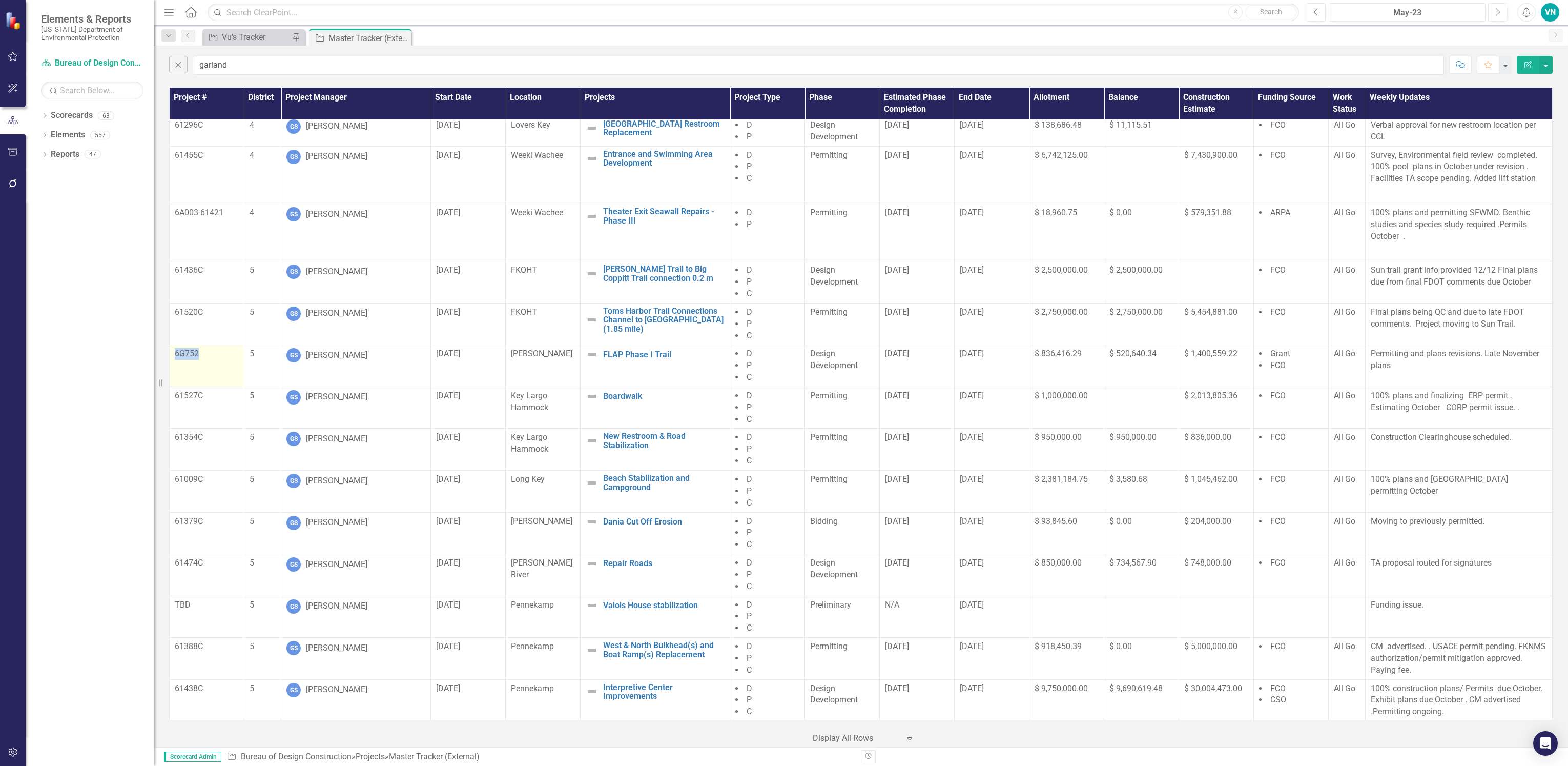
drag, startPoint x: 225, startPoint y: 362, endPoint x: 169, endPoint y: 359, distance: 56.1
click at [169, 359] on td "6G752" at bounding box center [207, 366] width 75 height 42
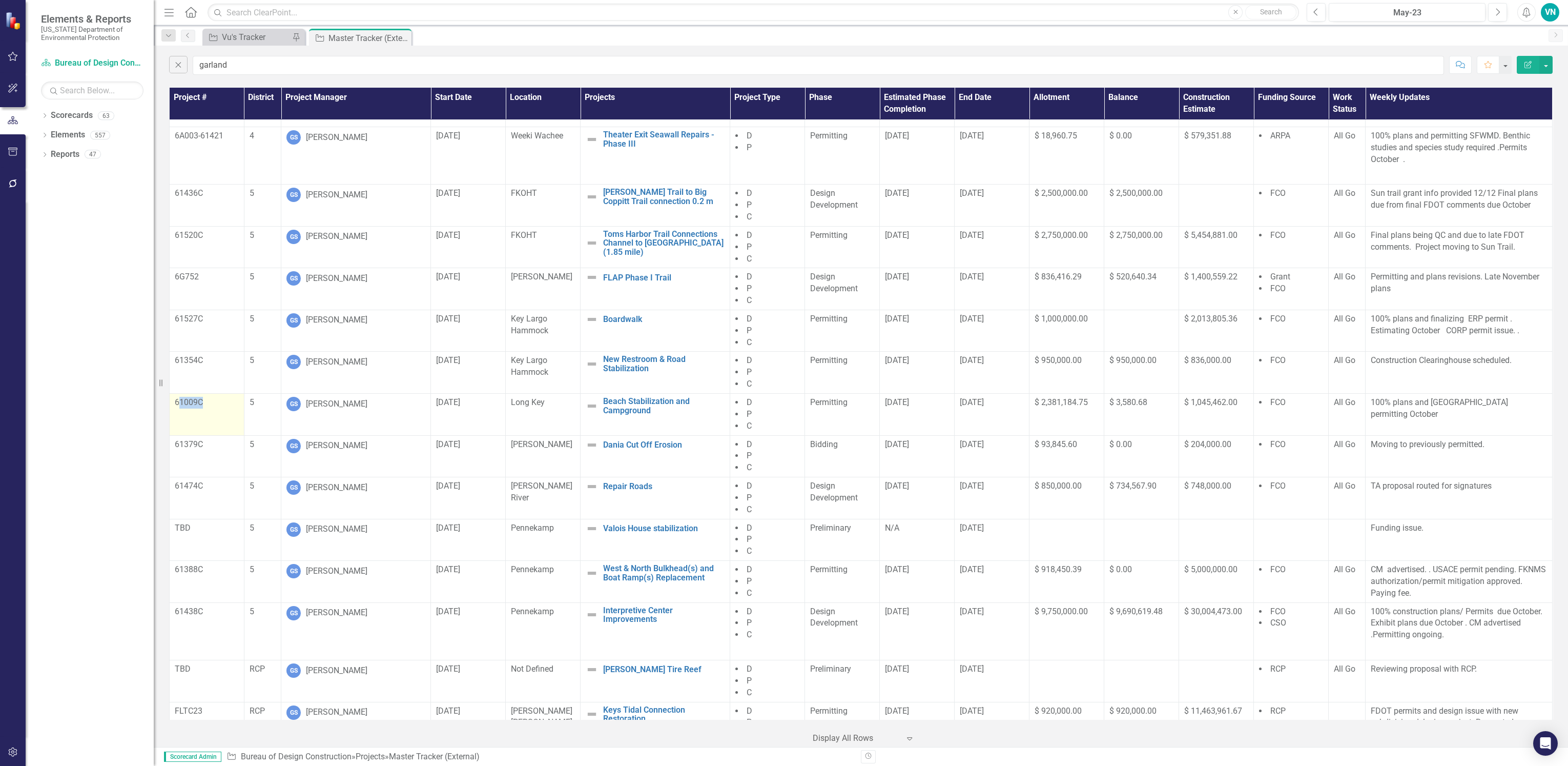
drag, startPoint x: 179, startPoint y: 408, endPoint x: 205, endPoint y: 402, distance: 26.7
click at [205, 402] on p "61009C" at bounding box center [206, 402] width 64 height 12
click at [217, 66] on input "garland" at bounding box center [818, 65] width 1251 height 19
drag, startPoint x: 236, startPoint y: 62, endPoint x: 162, endPoint y: 71, distance: 74.5
click at [162, 71] on div "Close garland Comment Favorite Edit Report" at bounding box center [860, 62] width 1414 height 34
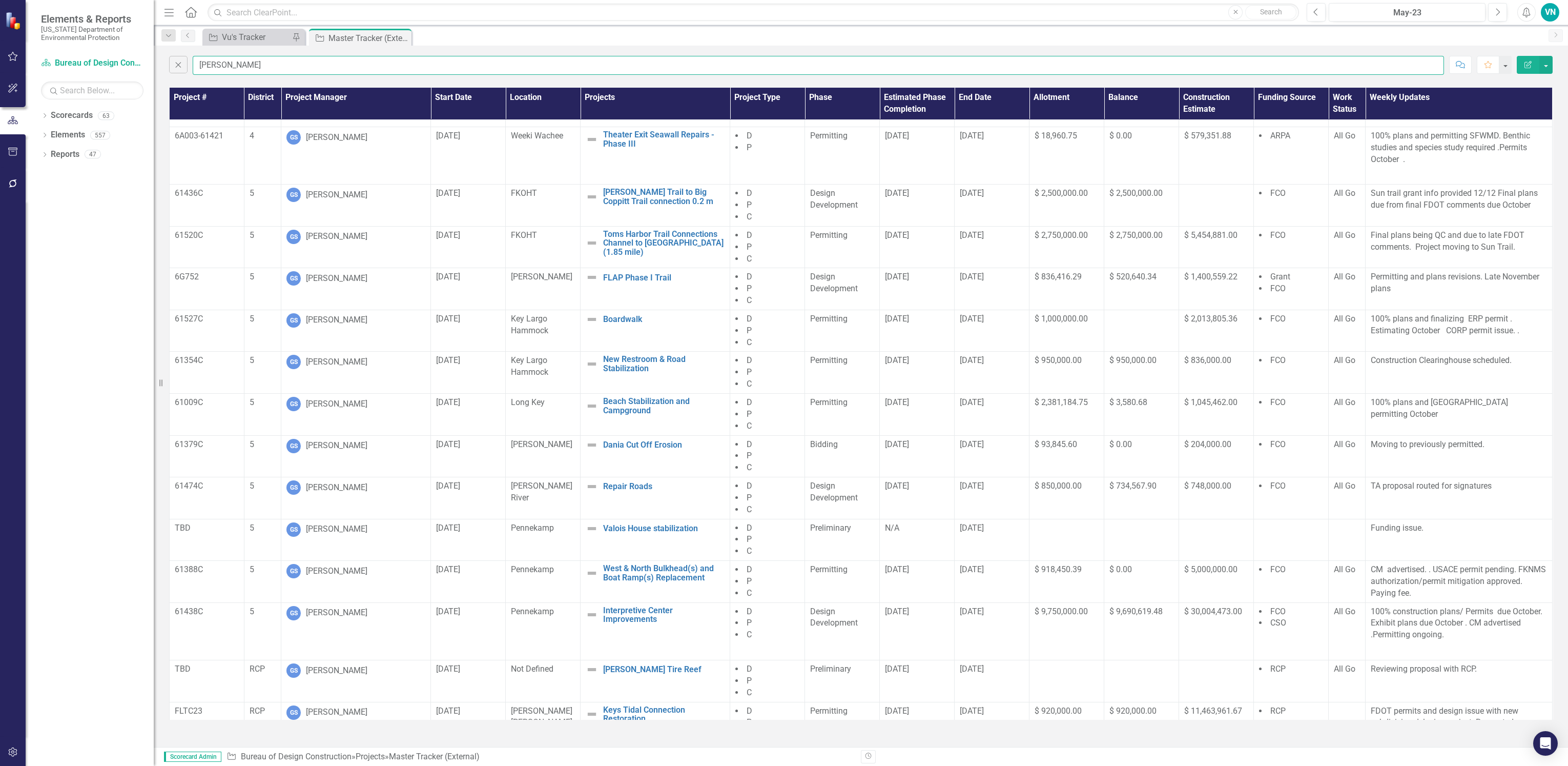
type input "[PERSON_NAME]"
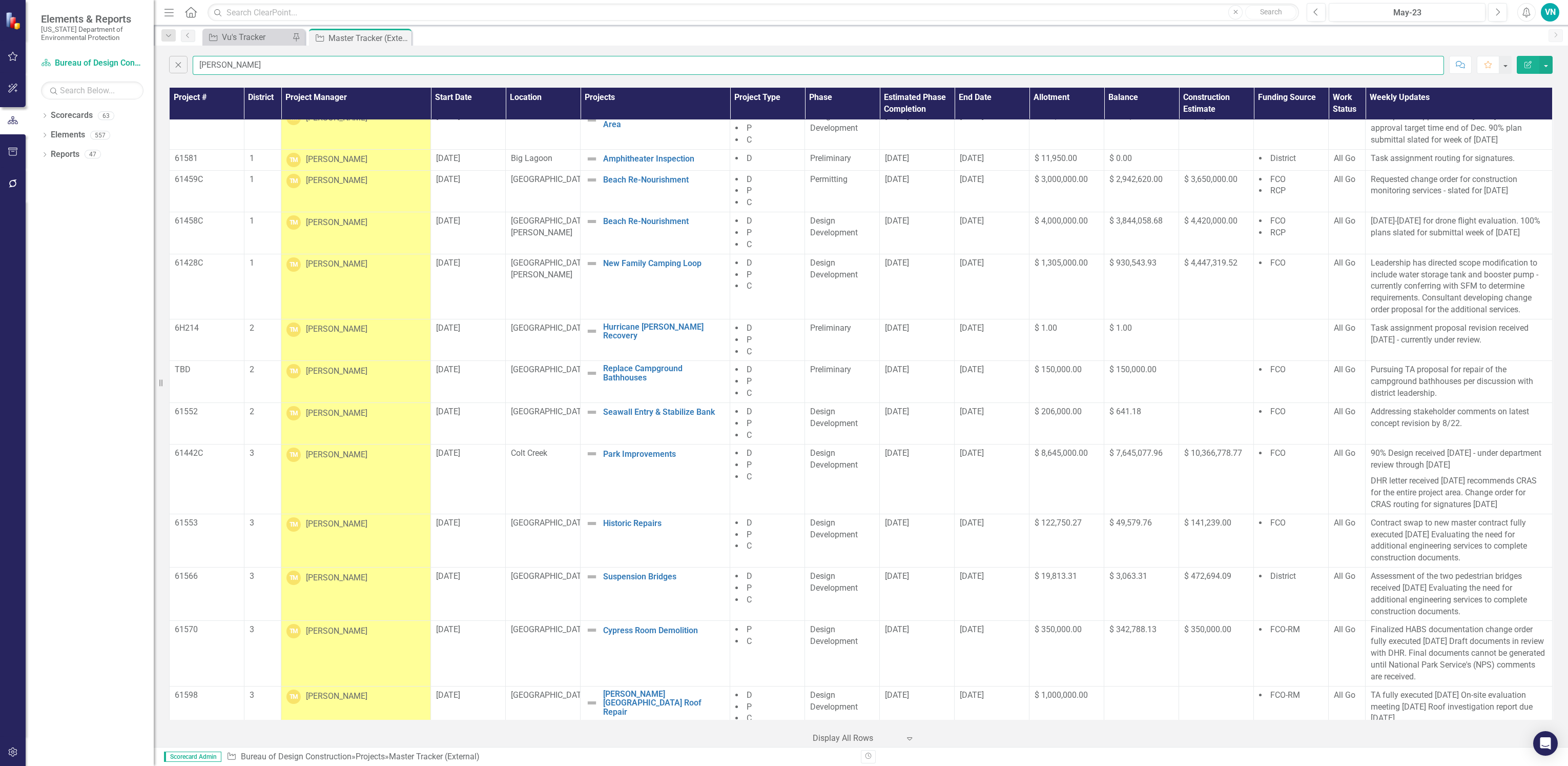
scroll to position [77, 0]
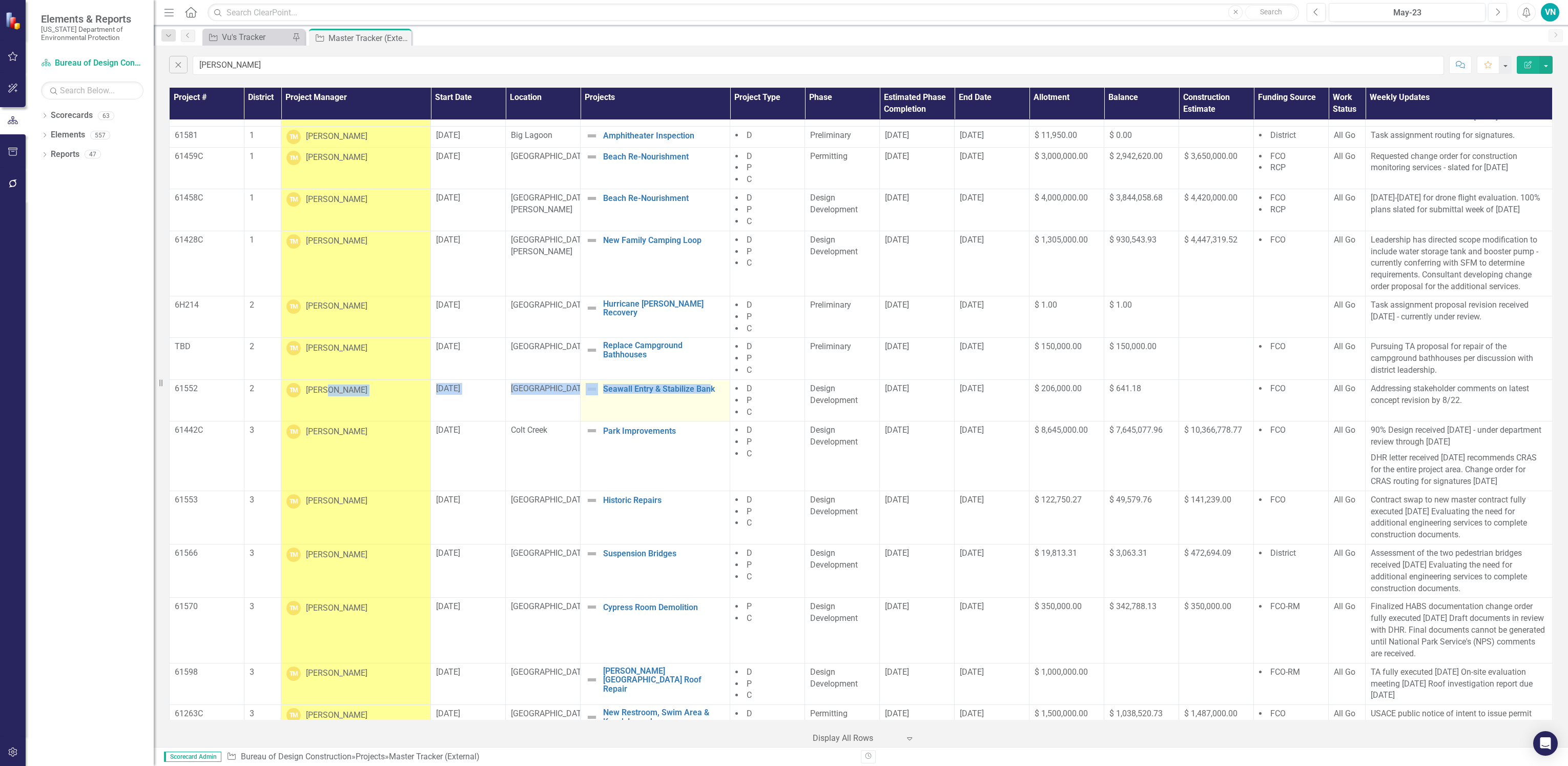
drag, startPoint x: 324, startPoint y: 391, endPoint x: 708, endPoint y: 410, distance: 384.5
click at [708, 410] on tr "61552 2 TM [PERSON_NAME] [DATE] Rainbow Springs Seawall Entry & Stabilize Bank …" at bounding box center [860, 400] width 1383 height 42
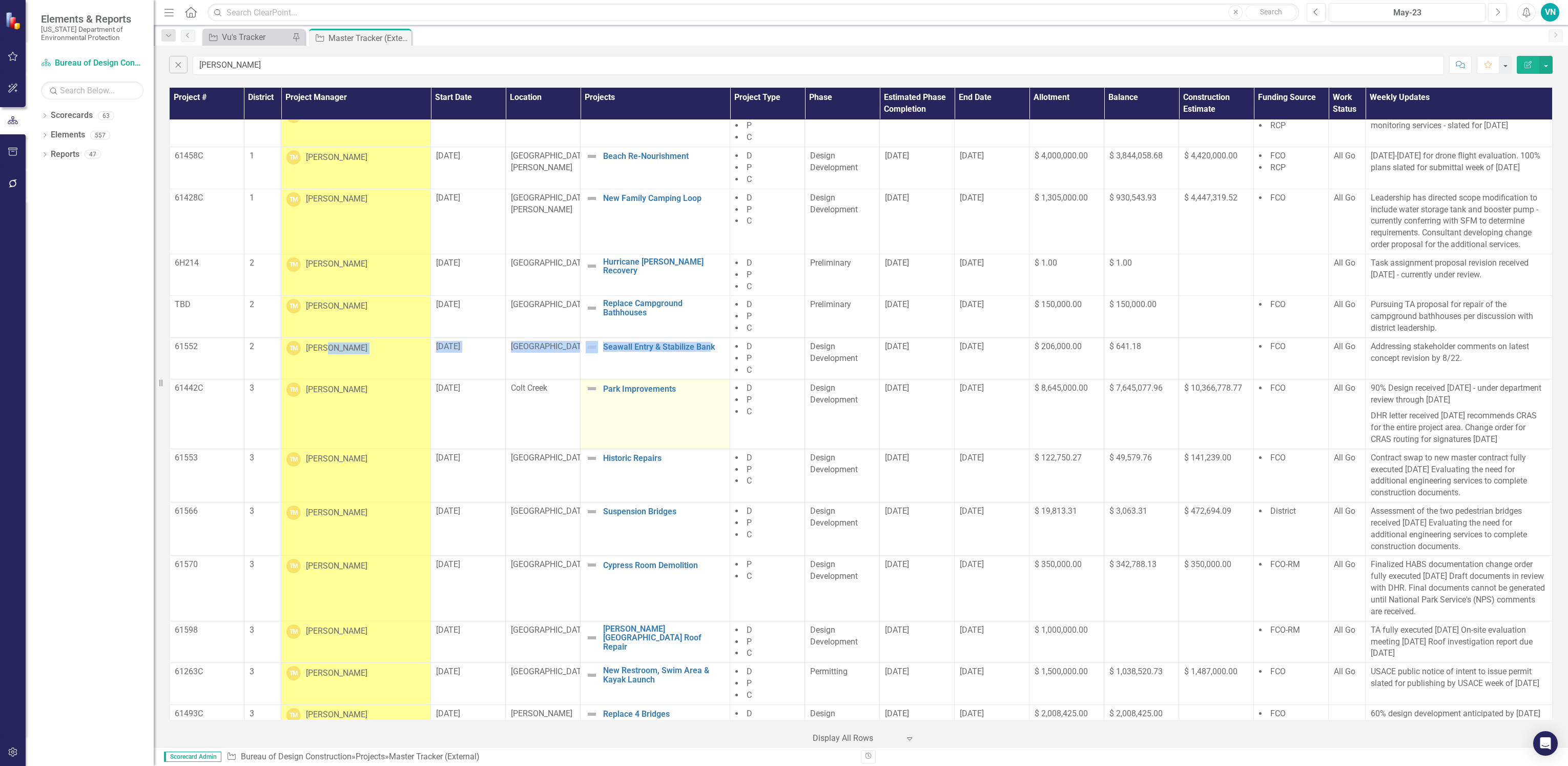
scroll to position [154, 0]
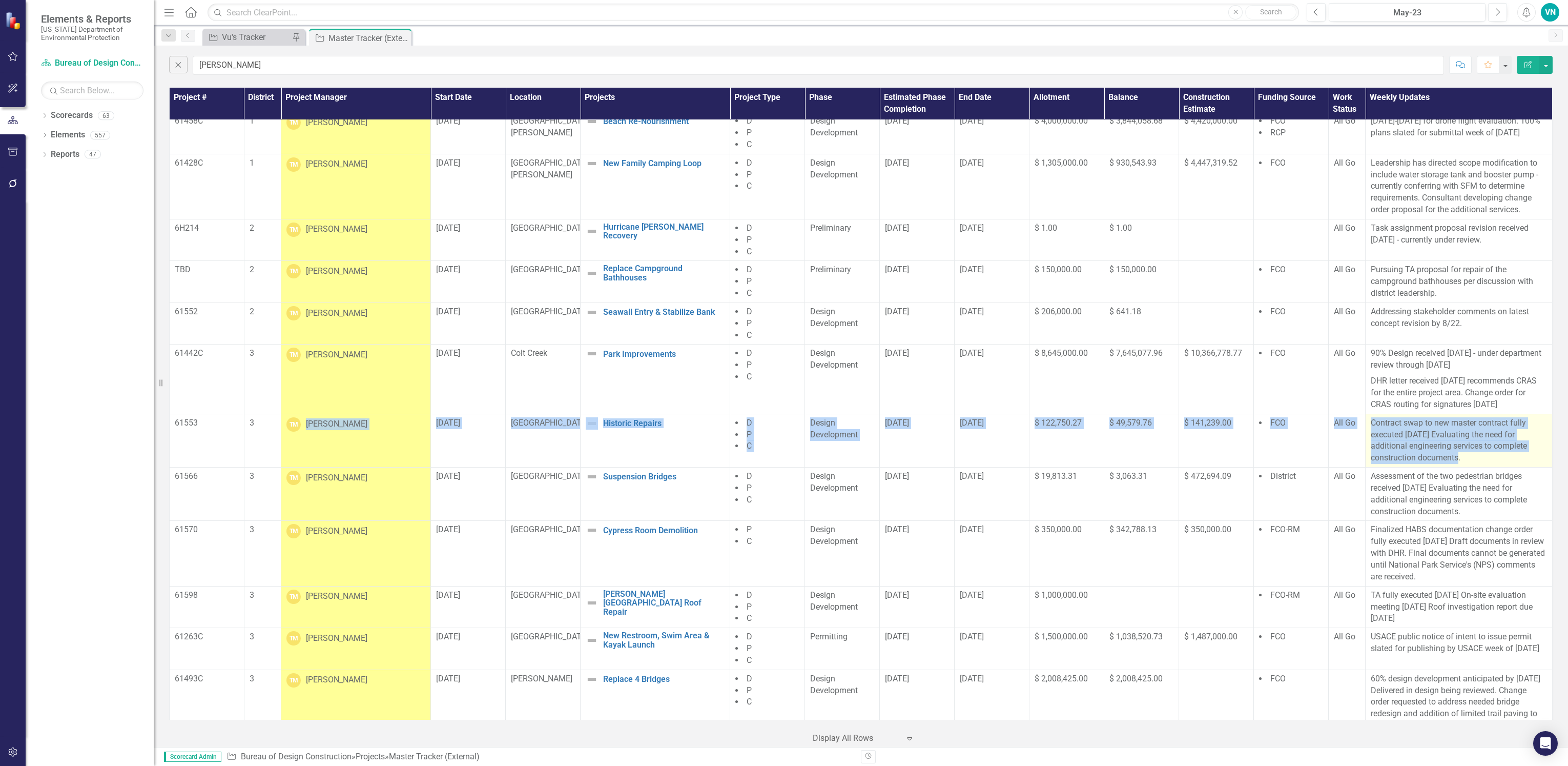
drag, startPoint x: 299, startPoint y: 422, endPoint x: 1504, endPoint y: 462, distance: 1205.7
click at [1504, 462] on tr "61553 3 TM [PERSON_NAME] [DATE] Ravine Gardens Historic Repairs Edit Edit Proje…" at bounding box center [860, 440] width 1383 height 53
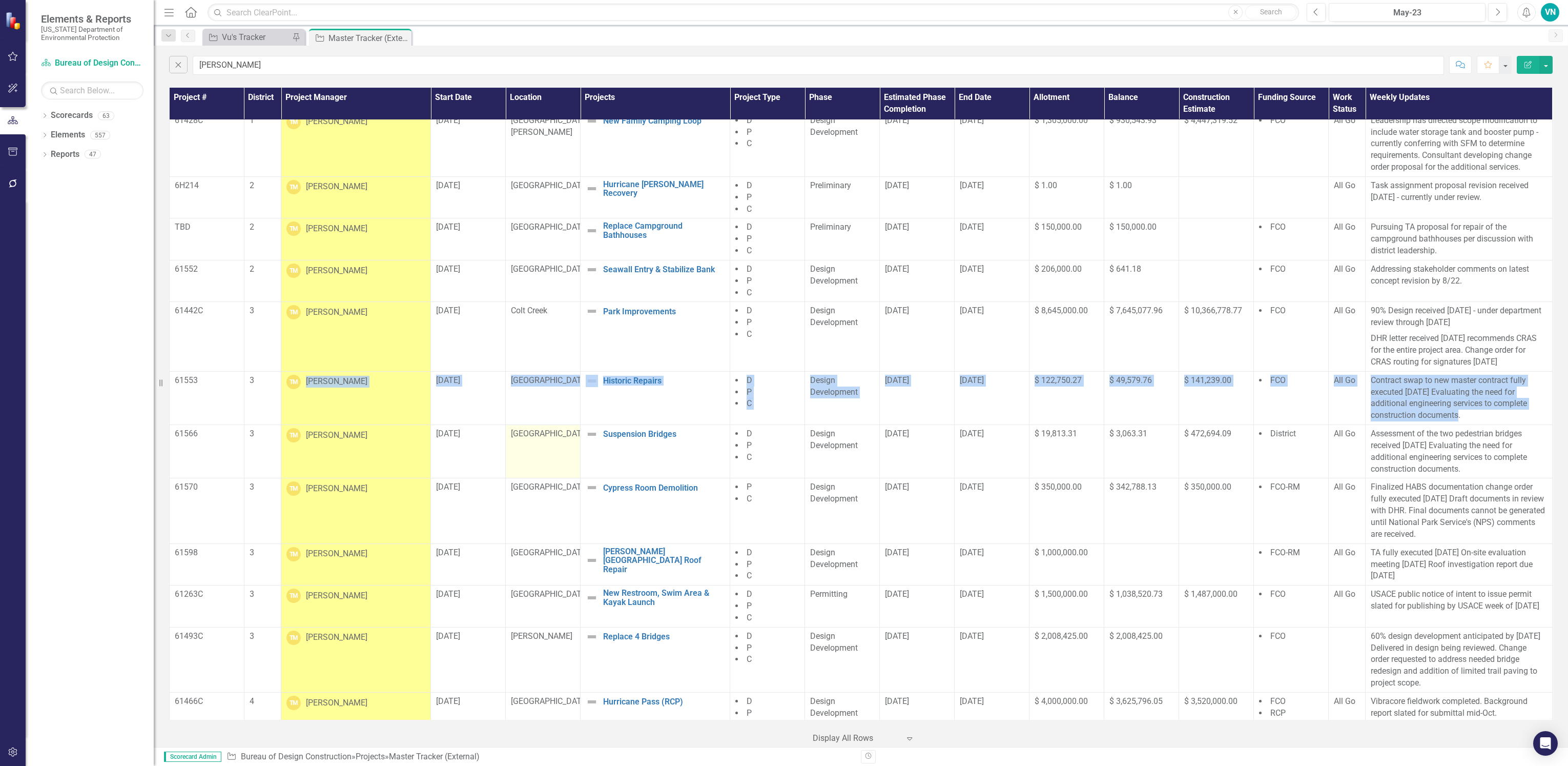
scroll to position [230, 0]
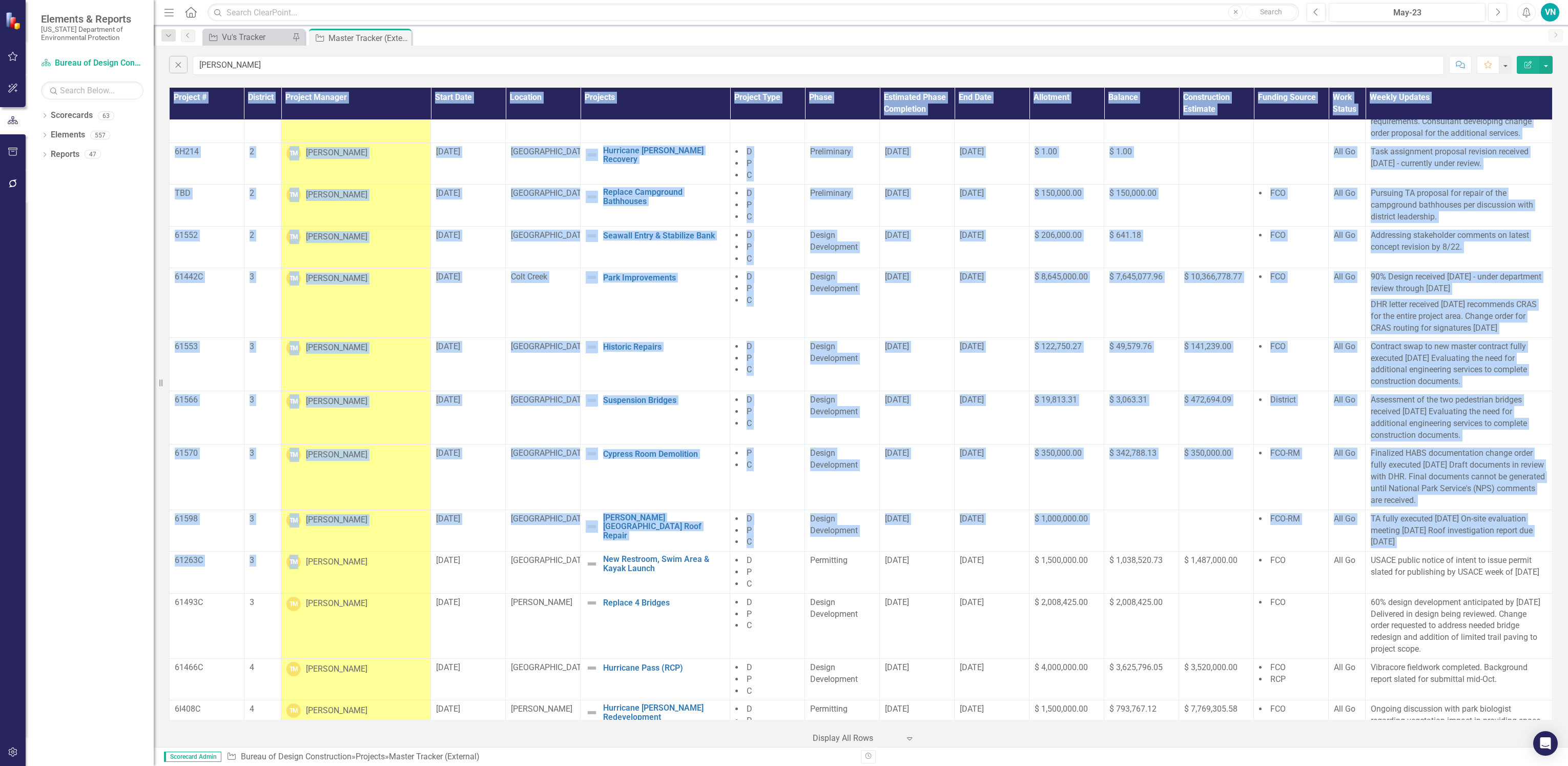
drag, startPoint x: 297, startPoint y: 562, endPoint x: 1546, endPoint y: 574, distance: 1249.1
click at [1546, 574] on div "Project # District Project Manager Start Date Location Projects Project Type Ph…" at bounding box center [861, 403] width 1384 height 631
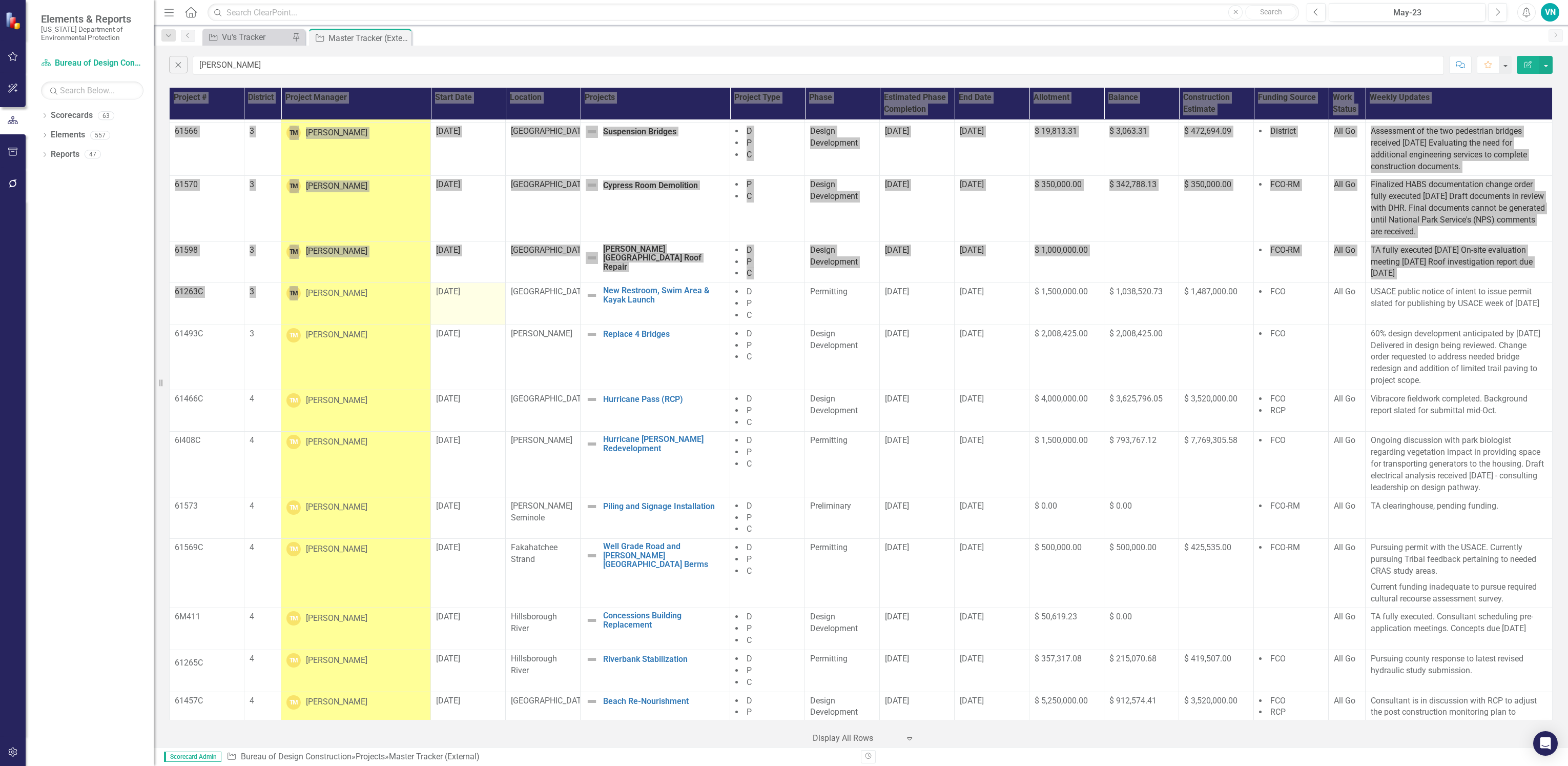
scroll to position [538, 0]
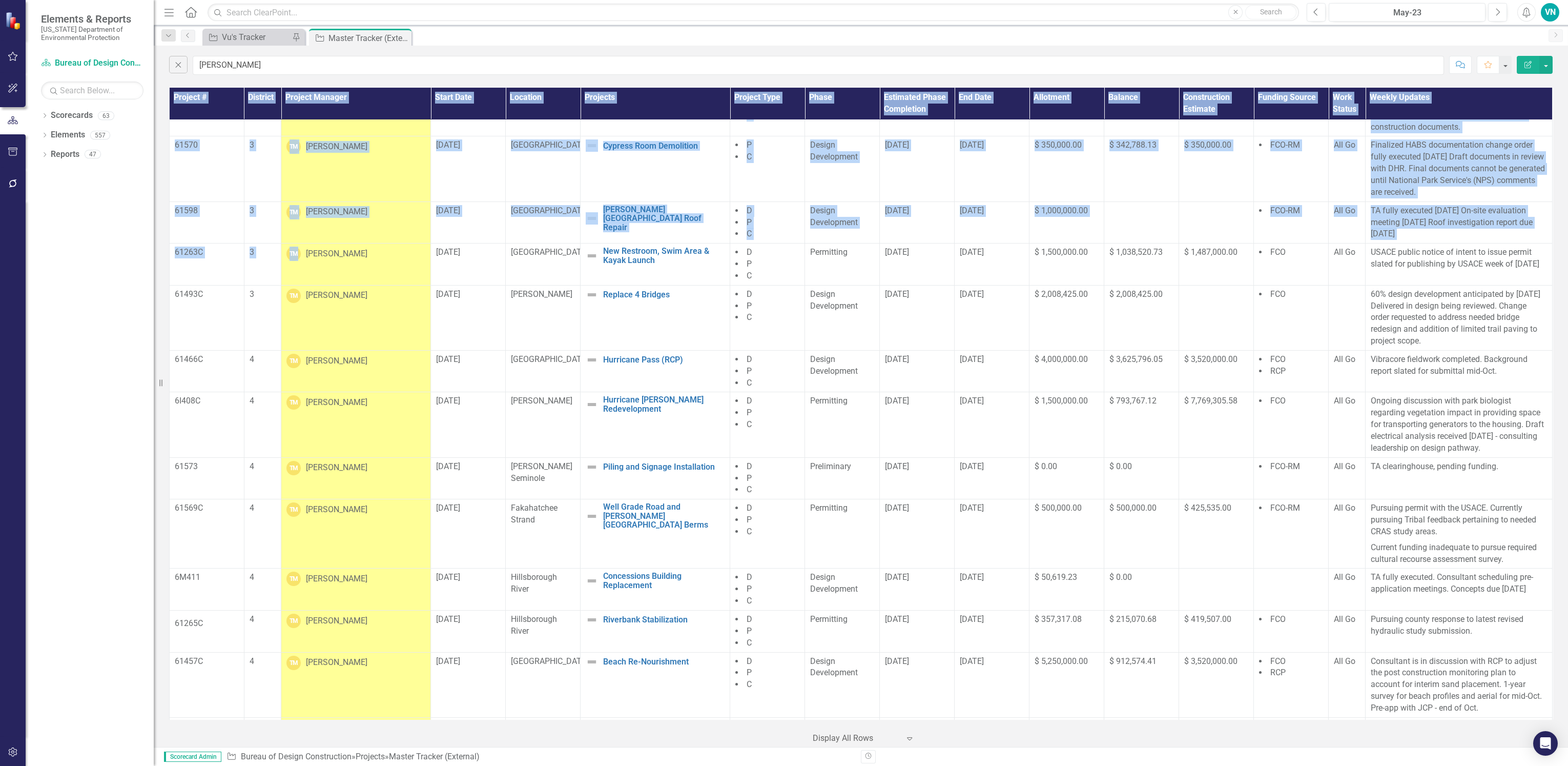
click at [321, 336] on td "TM [PERSON_NAME]" at bounding box center [356, 317] width 149 height 65
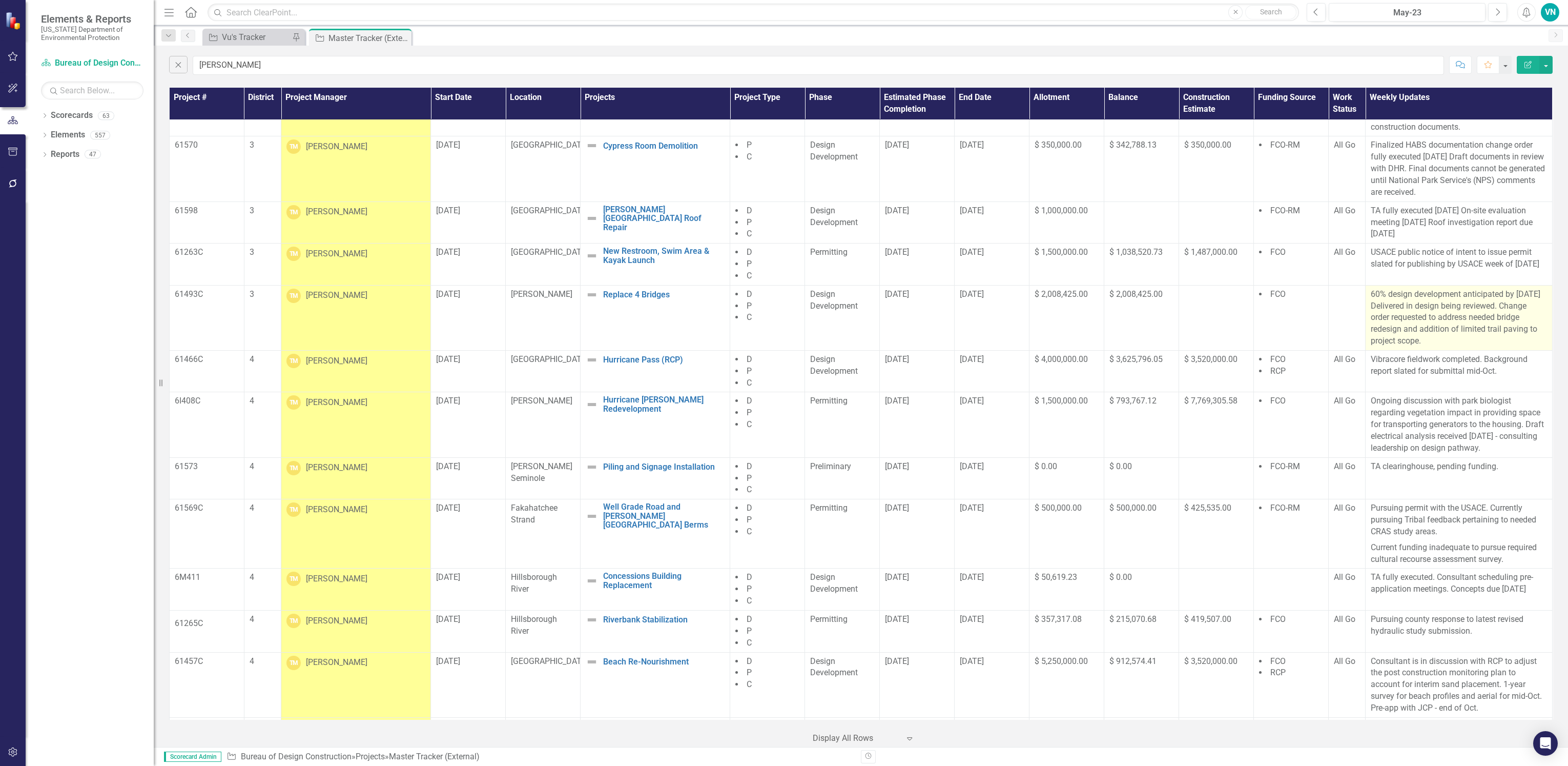
drag, startPoint x: 177, startPoint y: 297, endPoint x: 1449, endPoint y: 341, distance: 1272.8
click at [1449, 341] on tr "61493C 3 TM [PERSON_NAME] [DATE] Van Fleet Replace 4 Bridges Edit Edit Project …" at bounding box center [860, 317] width 1383 height 65
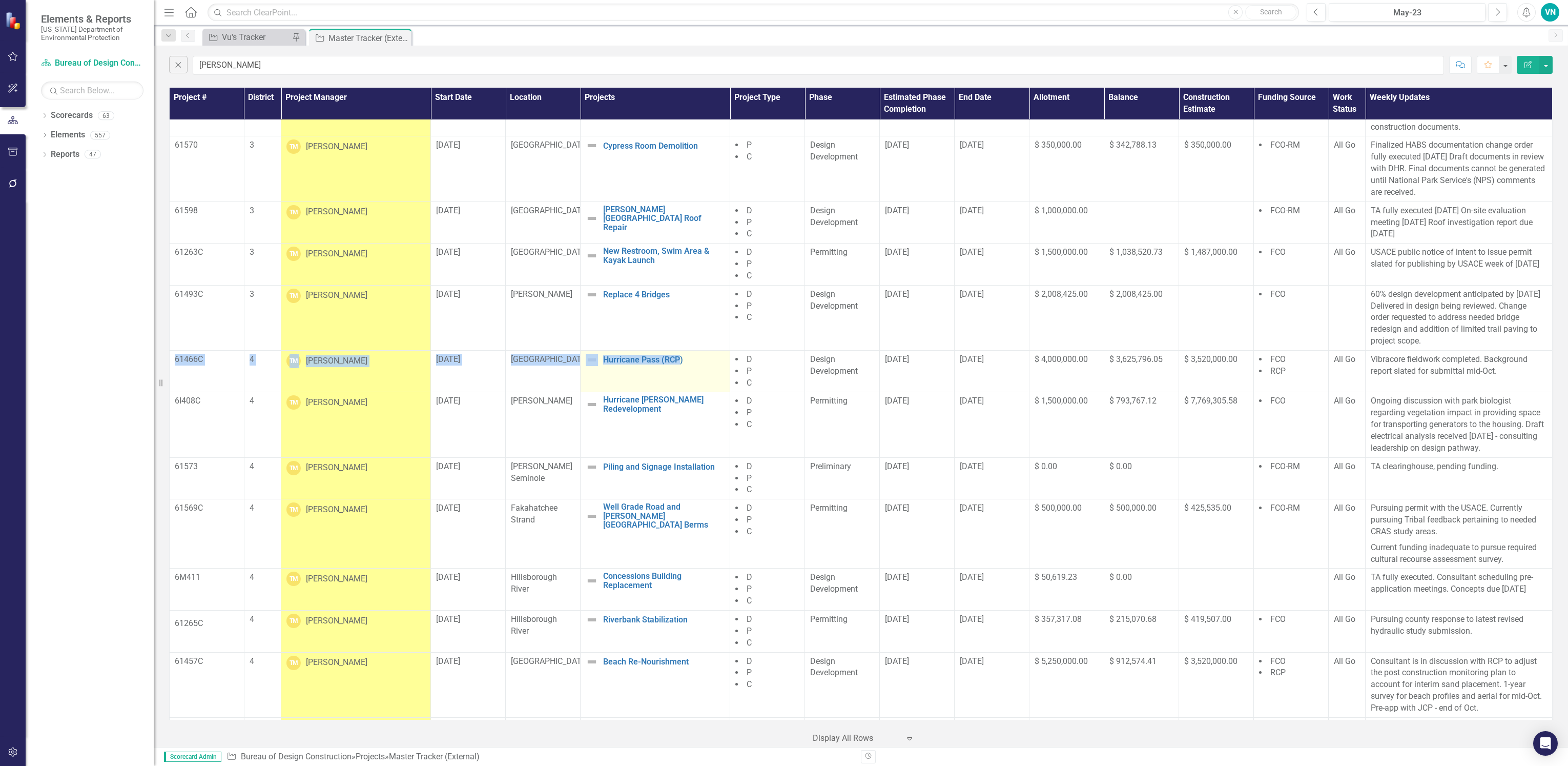
drag, startPoint x: 176, startPoint y: 365, endPoint x: 678, endPoint y: 376, distance: 502.1
click at [678, 376] on tr "61466C 4 TM [PERSON_NAME] [DATE] Caladesi Island Hurricane Pass (RCP) Edit Edit…" at bounding box center [860, 371] width 1383 height 42
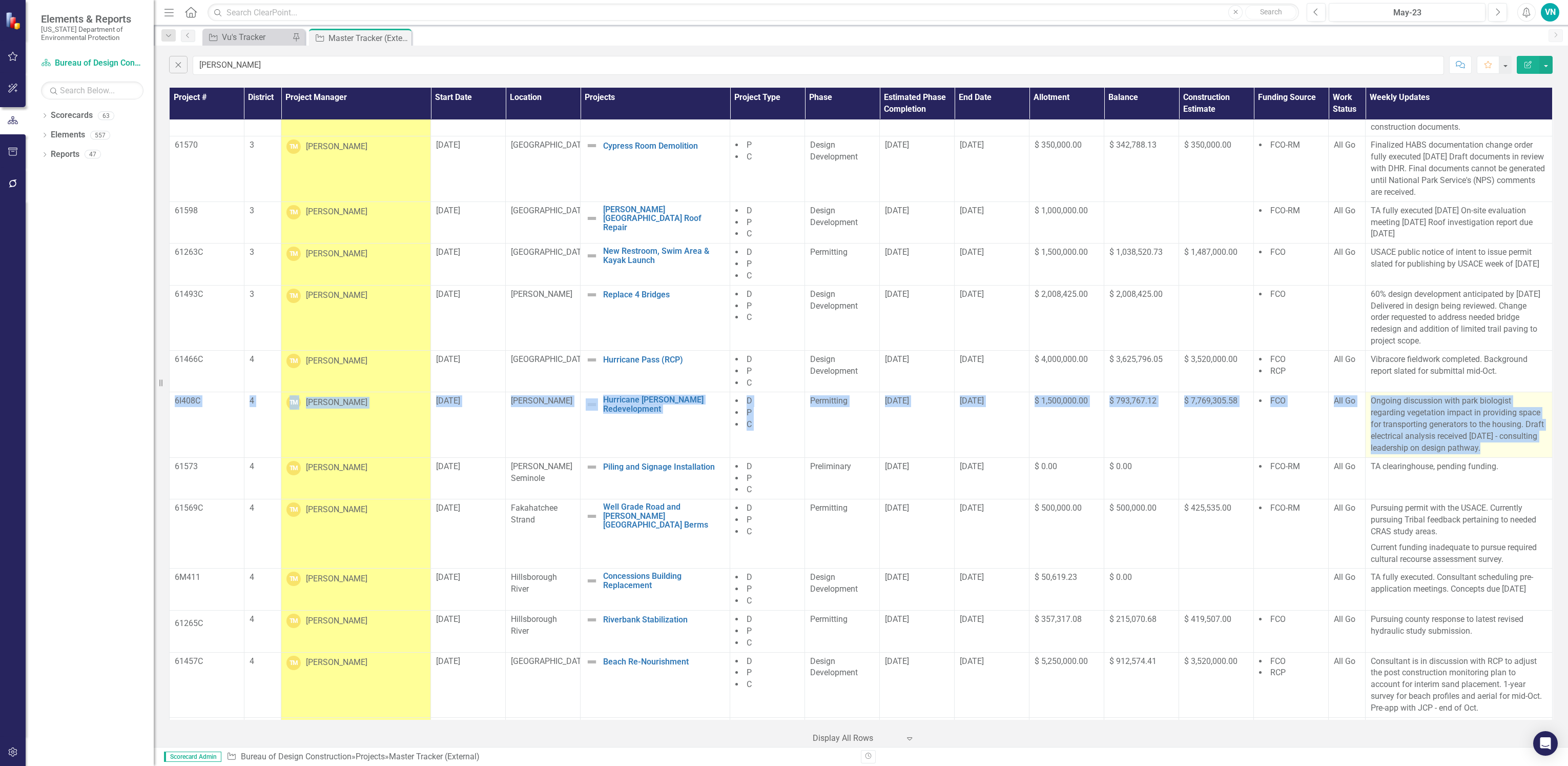
drag, startPoint x: 174, startPoint y: 406, endPoint x: 1487, endPoint y: 457, distance: 1314.0
click at [1487, 457] on tr "6I408C 4 TM [PERSON_NAME] [DATE] Cayo Costa Hurricane [PERSON_NAME] Redevelopme…" at bounding box center [860, 425] width 1383 height 65
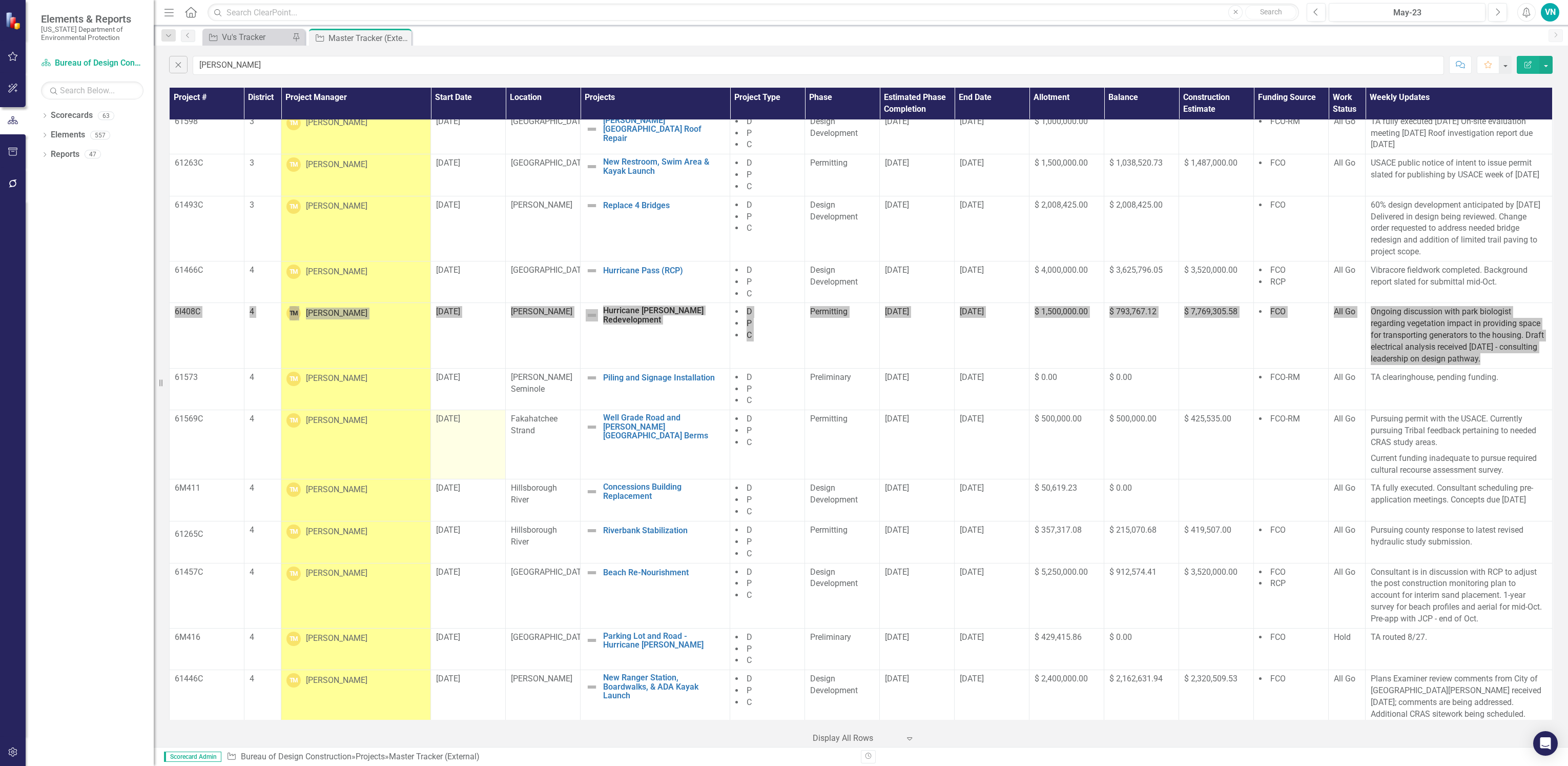
scroll to position [691, 0]
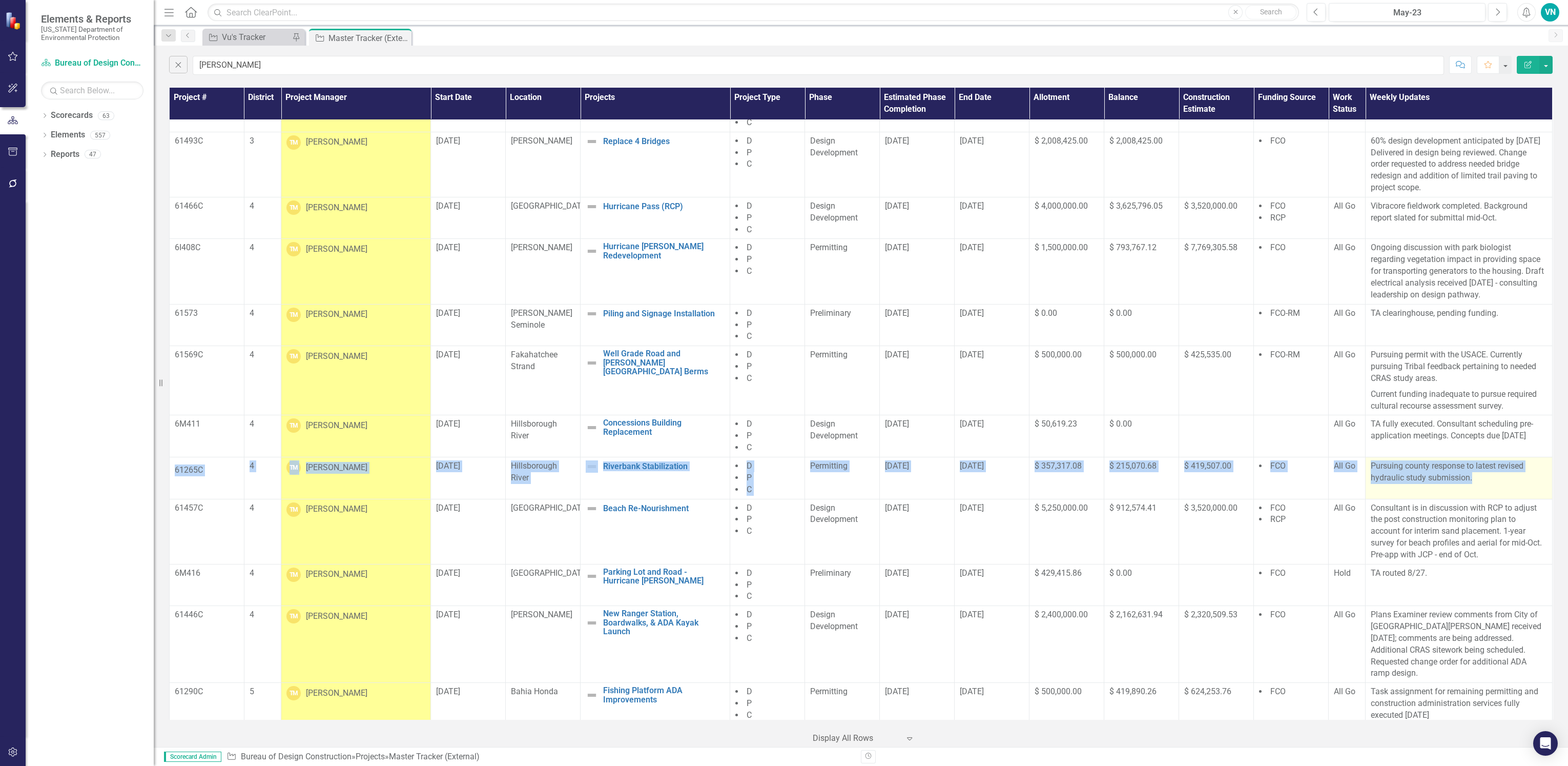
drag, startPoint x: 173, startPoint y: 468, endPoint x: 1492, endPoint y: 482, distance: 1319.1
click at [1492, 482] on tr "61265C 4 TM [PERSON_NAME] [DATE] Hillsborough River Riverbank Stabilization Edi…" at bounding box center [860, 478] width 1383 height 42
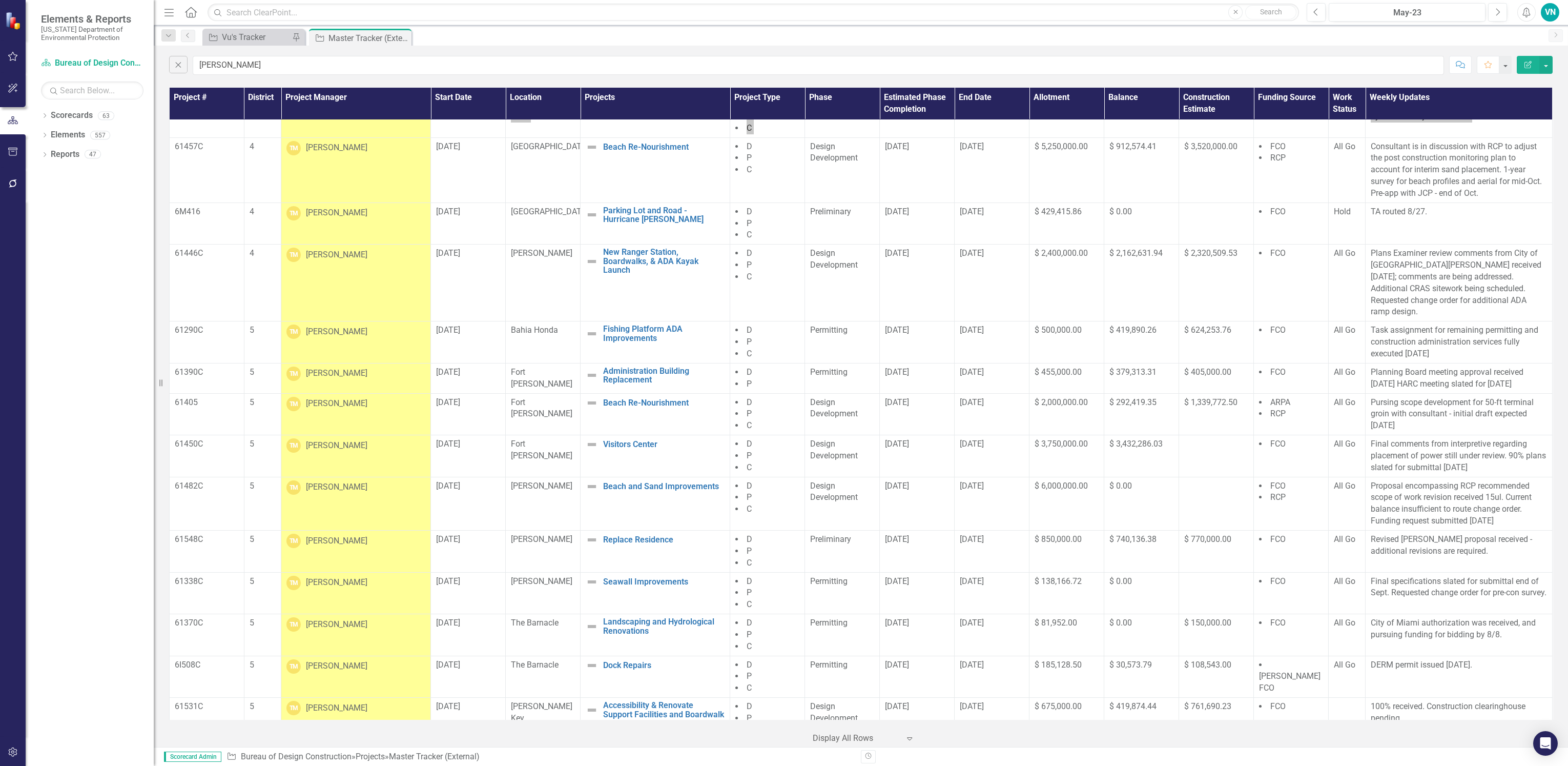
scroll to position [1065, 0]
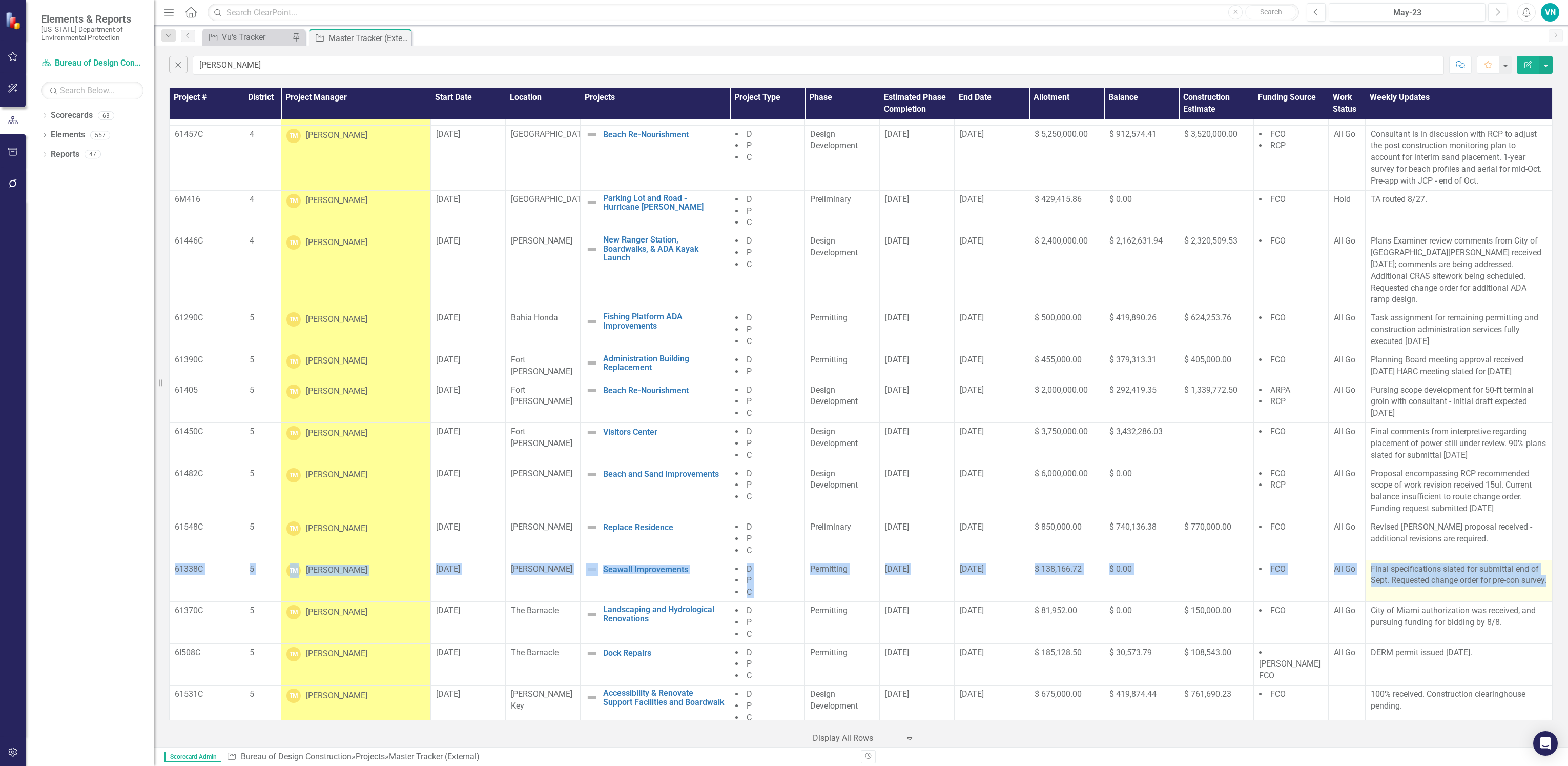
drag, startPoint x: 176, startPoint y: 559, endPoint x: 1443, endPoint y: 587, distance: 1267.3
click at [1443, 587] on tr "61338C 5 TM [PERSON_NAME] [DATE] [PERSON_NAME] Seawall Improvements Edit Edit P…" at bounding box center [860, 581] width 1383 height 42
